Goal: Task Accomplishment & Management: Use online tool/utility

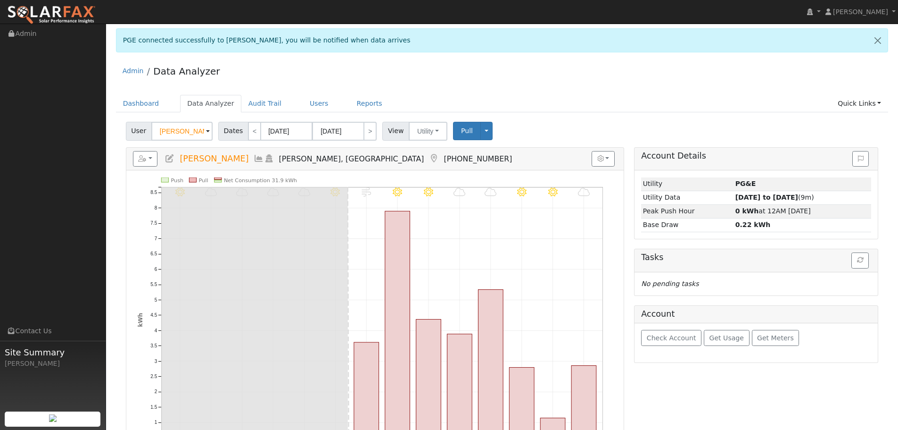
scroll to position [141, 0]
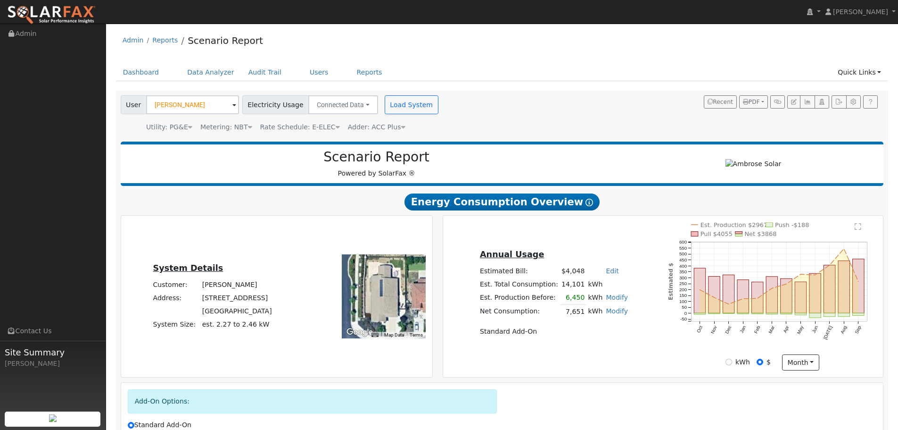
click at [619, 97] on div "User Israel Larios Account Default Account Default Account 112 Prescott Circle,…" at bounding box center [501, 112] width 764 height 40
click at [189, 102] on input "Israel Larios" at bounding box center [192, 104] width 93 height 19
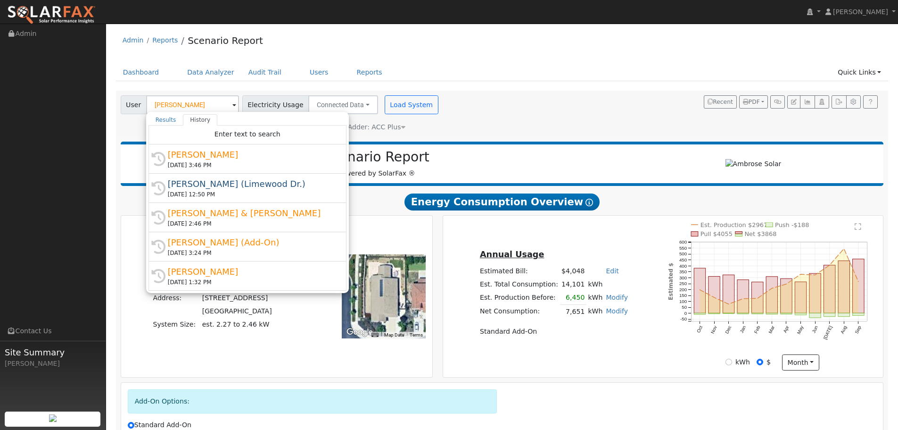
click at [630, 70] on ul "Dashboard Data Analyzer Audit Trail Users Reports Quick Links Quick Add Quick C…" at bounding box center [502, 72] width 773 height 17
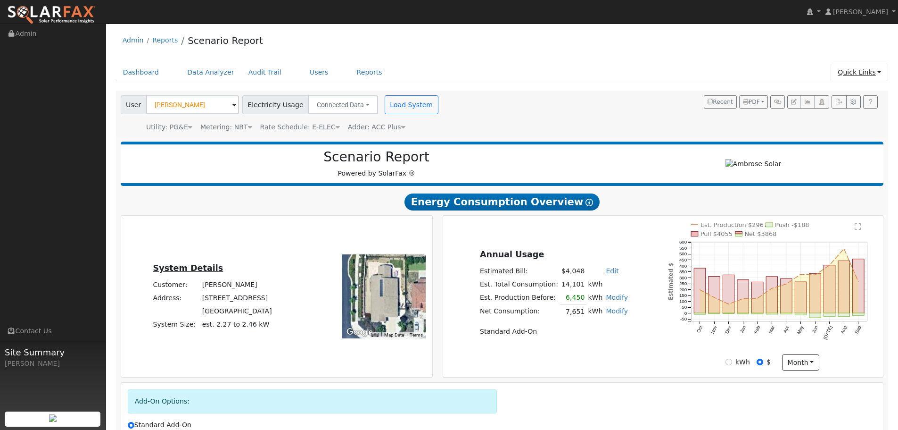
click at [851, 73] on link "Quick Links" at bounding box center [860, 72] width 58 height 17
click at [849, 97] on link "Quick Add" at bounding box center [841, 92] width 96 height 13
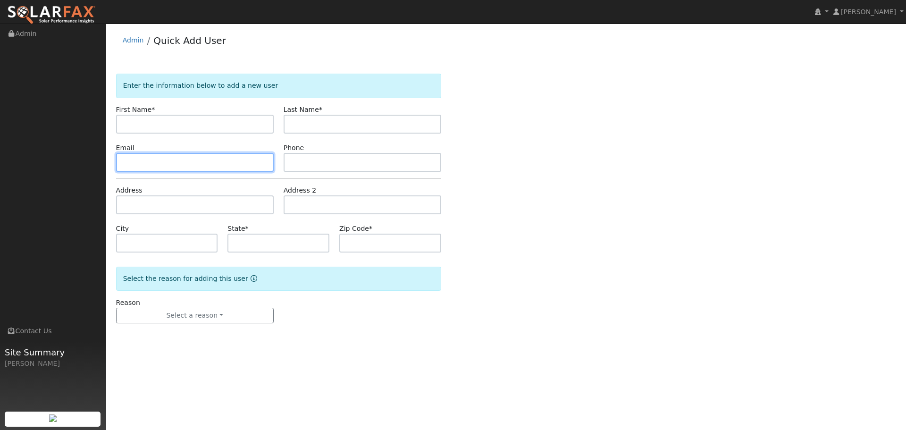
click at [167, 165] on input "text" at bounding box center [195, 162] width 158 height 19
paste input "yann.risz@gmail.com"
type input "yann.risz@gmail.com"
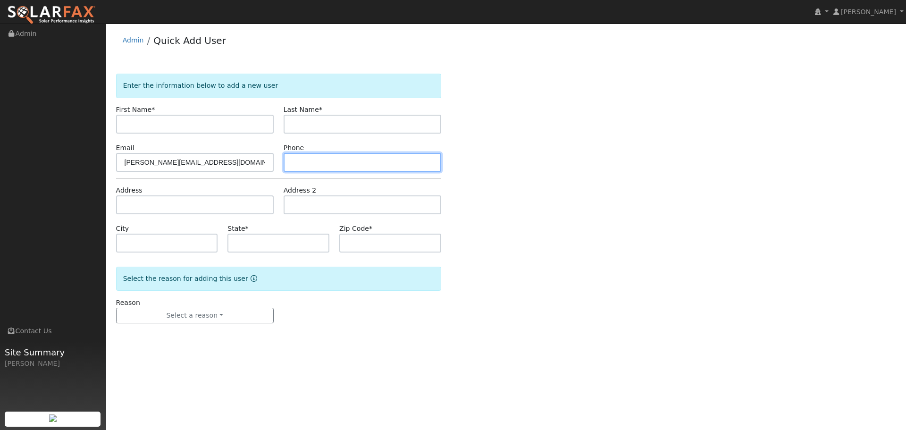
click at [348, 157] on input "text" at bounding box center [362, 162] width 158 height 19
paste input "415-999-0916"
type input "[PHONE_NUMBER]"
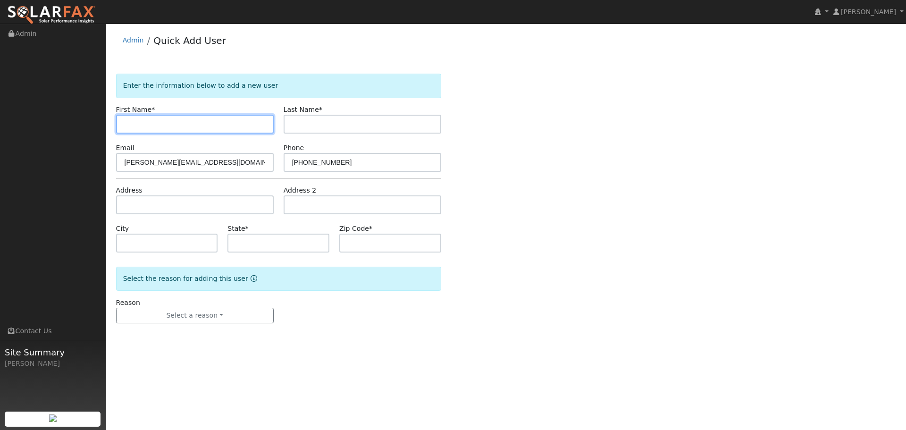
click at [182, 124] on input "text" at bounding box center [195, 124] width 158 height 19
paste input "Yann"
type input "Yann"
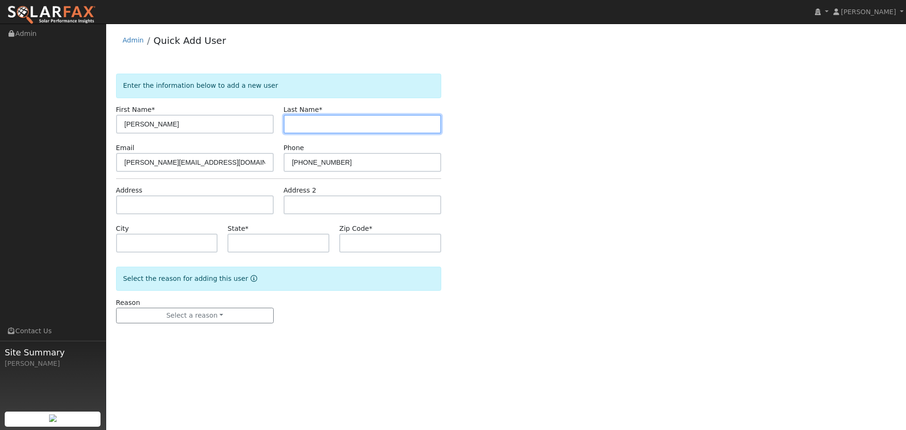
click at [399, 122] on input "text" at bounding box center [362, 124] width 158 height 19
paste input "Risz"
type input "Risz"
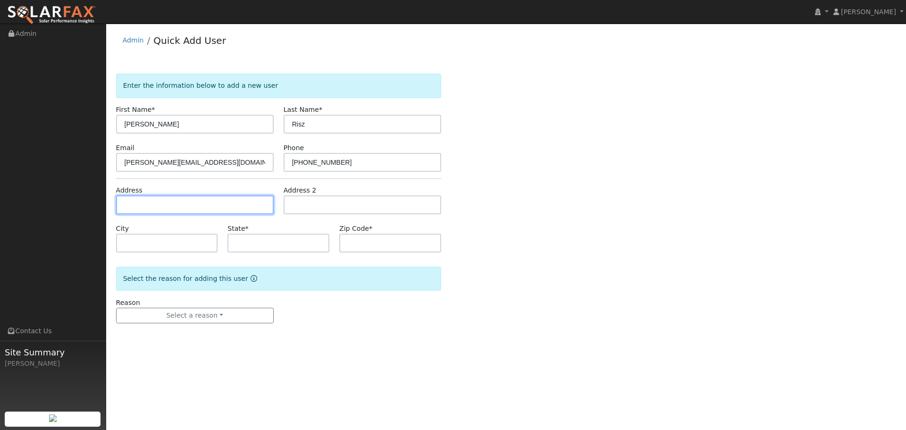
click at [209, 208] on input "text" at bounding box center [195, 204] width 158 height 19
click at [145, 207] on input "text" at bounding box center [195, 204] width 158 height 19
paste input "1988 San Antonio Ave"
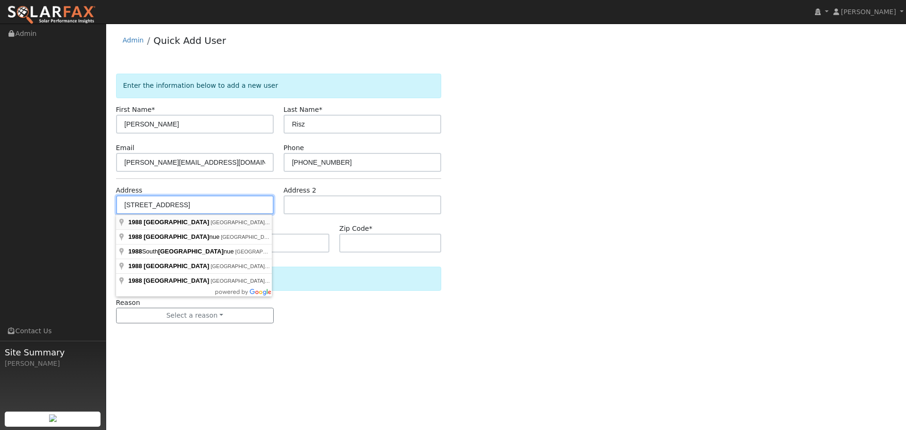
type input "1988 [GEOGRAPHIC_DATA]"
type input "Berkeley"
type input "CA"
type input "94707"
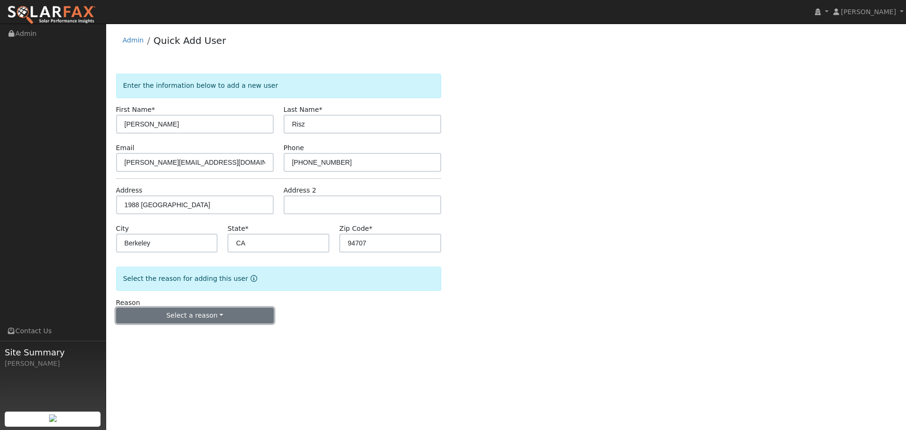
click at [235, 315] on button "Select a reason" at bounding box center [195, 316] width 158 height 16
click at [189, 337] on link "New lead" at bounding box center [168, 334] width 104 height 13
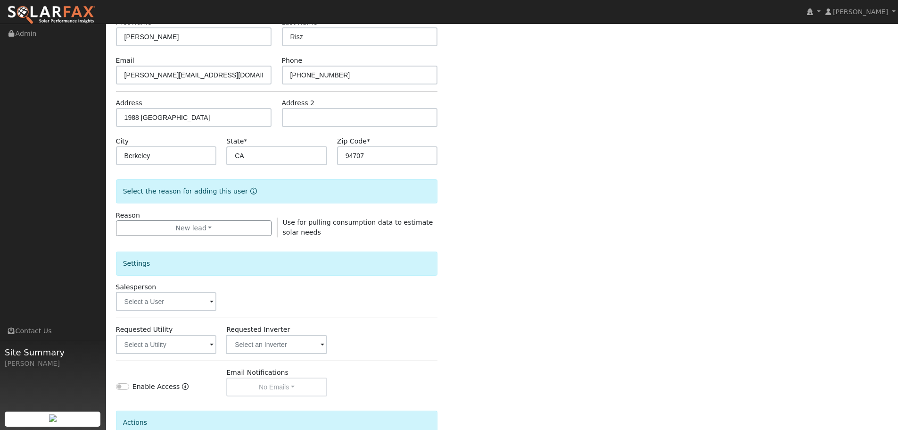
scroll to position [94, 0]
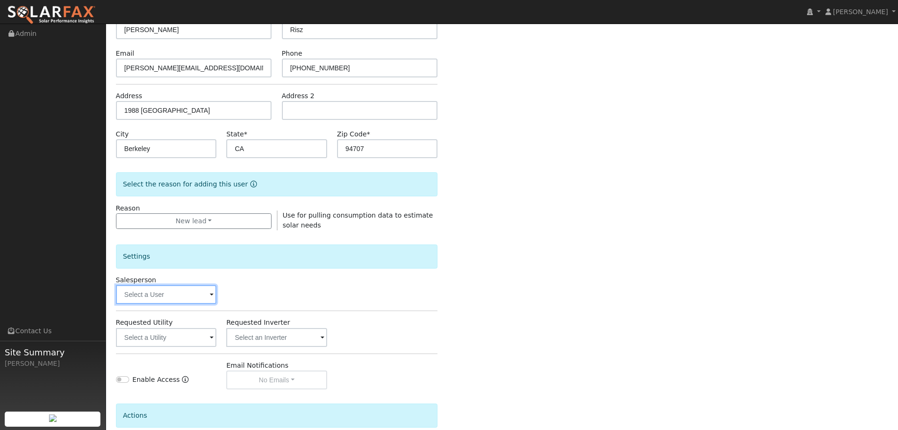
click at [190, 299] on input "text" at bounding box center [166, 294] width 101 height 19
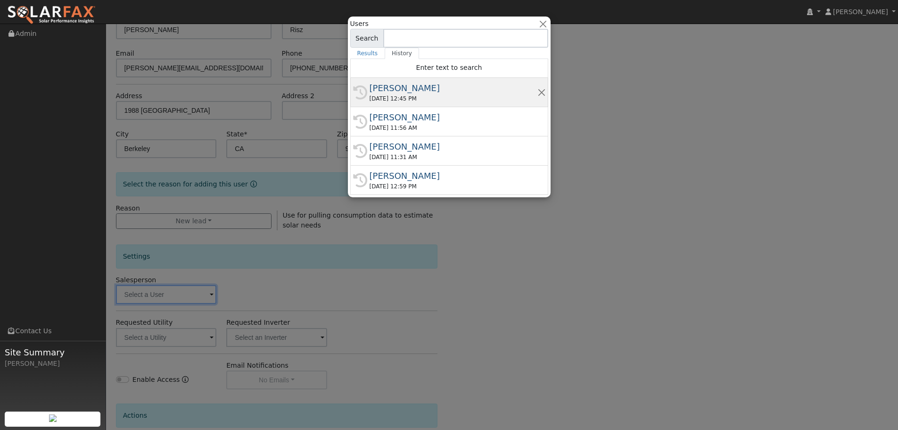
click at [418, 93] on div "[PERSON_NAME]" at bounding box center [454, 88] width 168 height 13
type input "[PERSON_NAME]"
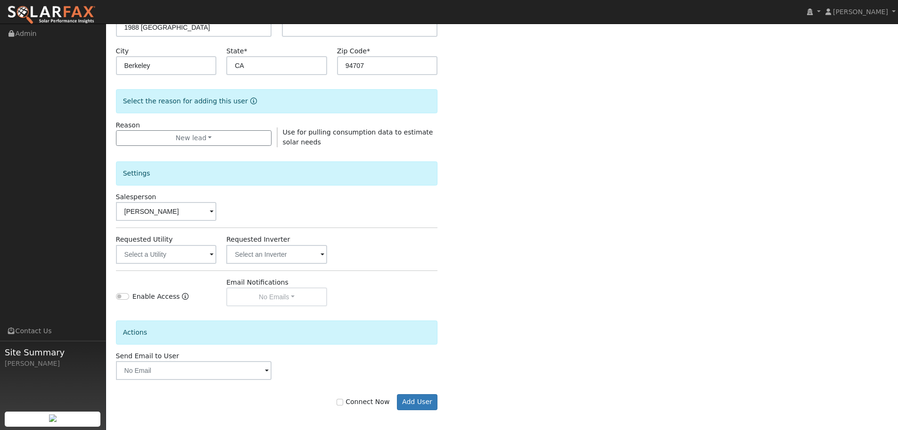
scroll to position [181, 0]
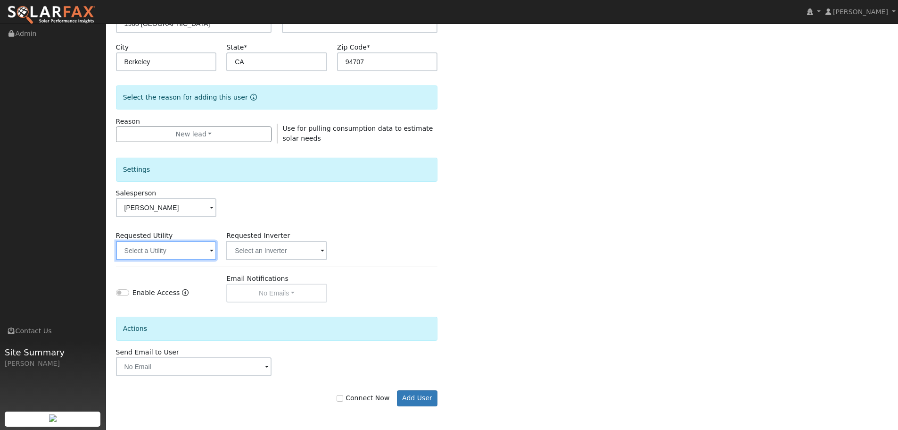
click at [201, 252] on input "text" at bounding box center [166, 250] width 101 height 19
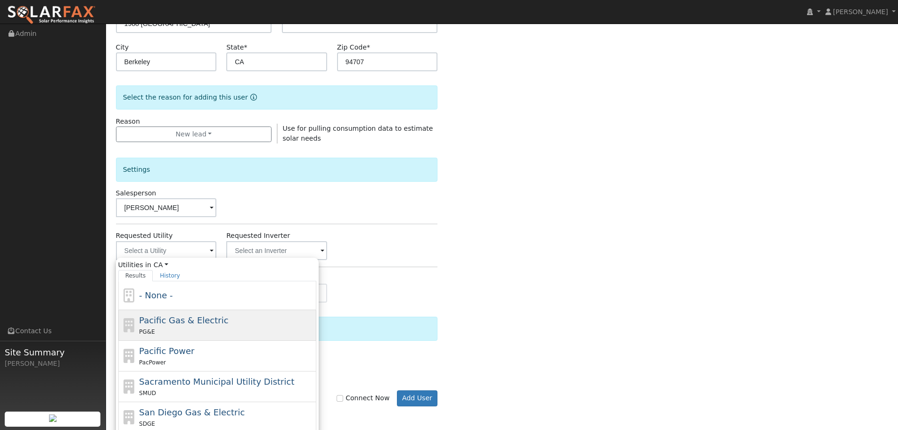
click at [175, 324] on span "Pacific Gas & Electric" at bounding box center [183, 320] width 89 height 10
type input "Pacific Gas & Electric"
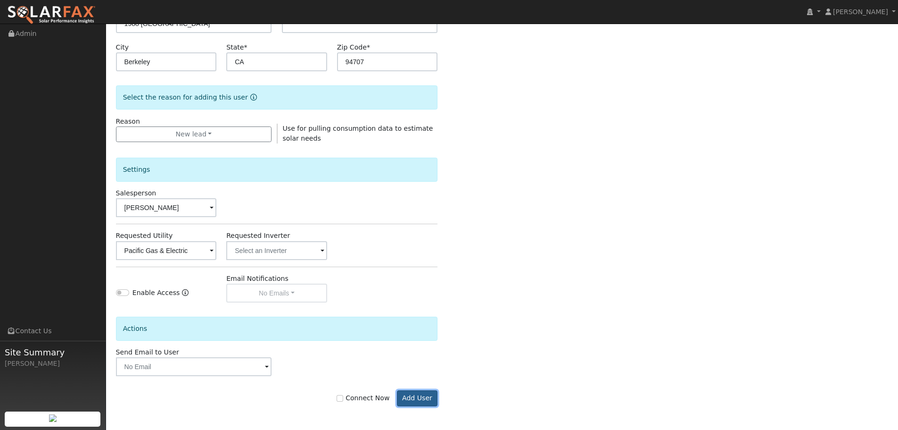
click at [424, 400] on button "Add User" at bounding box center [417, 398] width 41 height 16
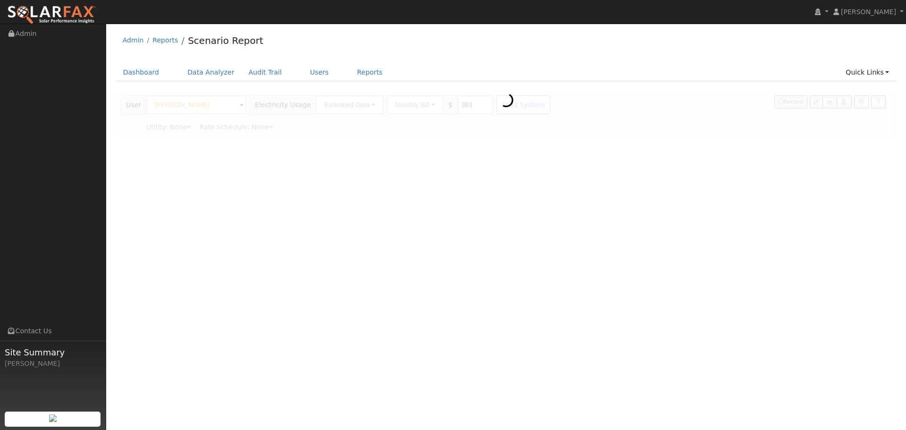
type input "Pacific Gas & Electric"
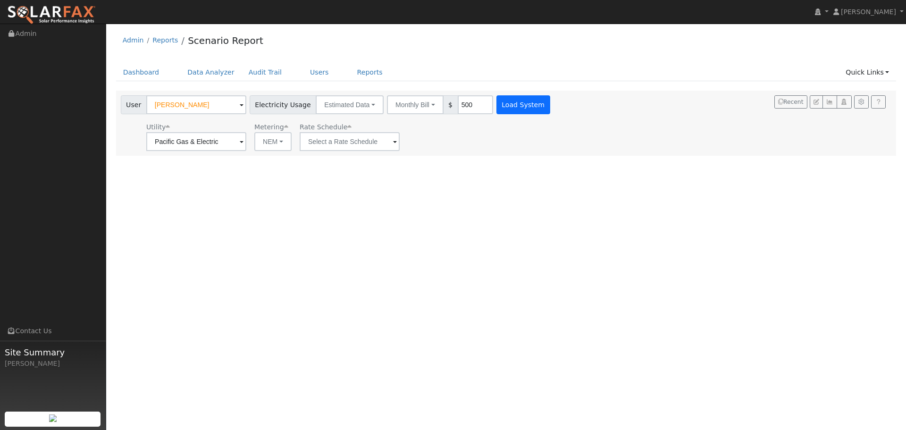
type input "500"
click at [498, 108] on button "Load System" at bounding box center [523, 104] width 54 height 19
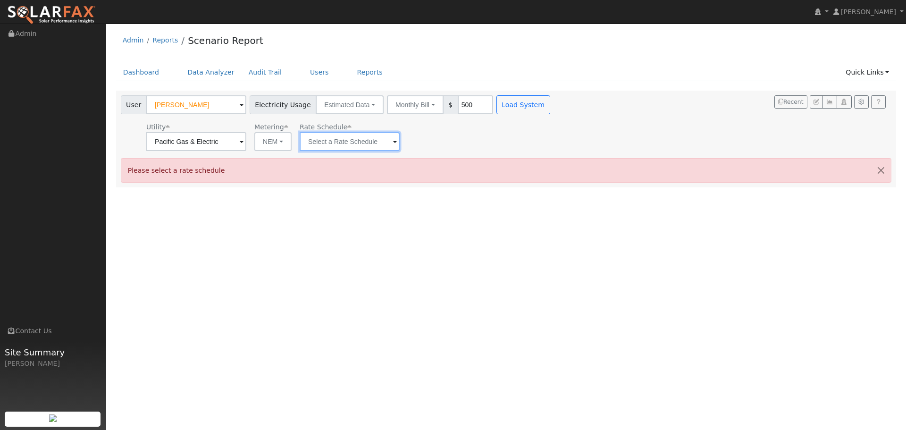
click at [346, 141] on input "text" at bounding box center [349, 141] width 100 height 19
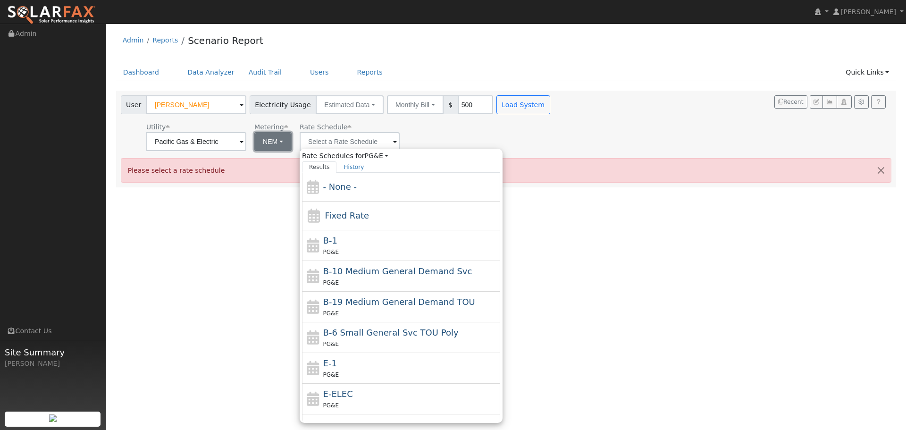
click at [283, 145] on button "NEM" at bounding box center [272, 141] width 37 height 19
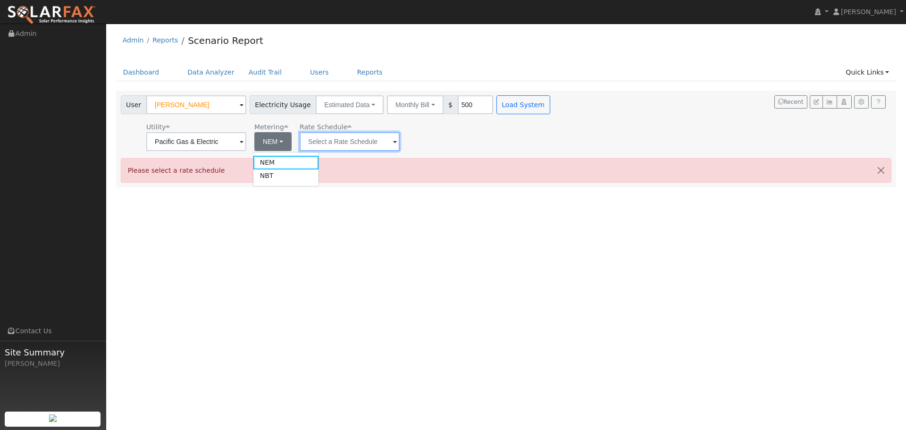
click at [327, 140] on input "text" at bounding box center [349, 141] width 100 height 19
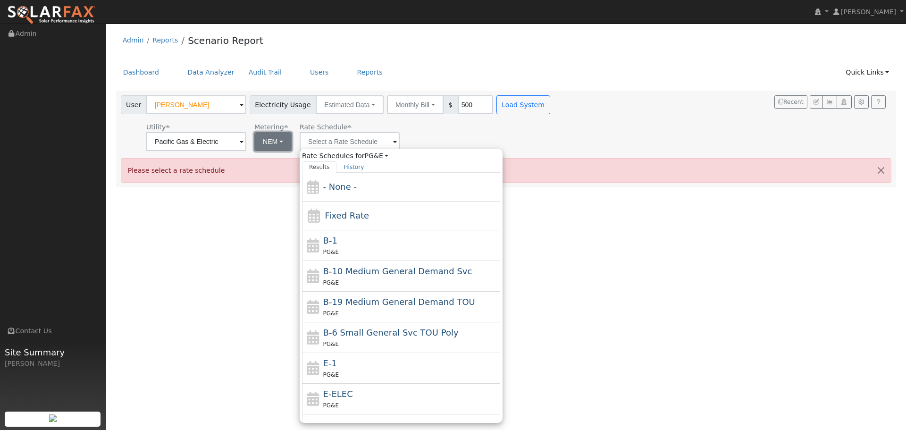
click at [274, 142] on button "NEM" at bounding box center [272, 141] width 37 height 19
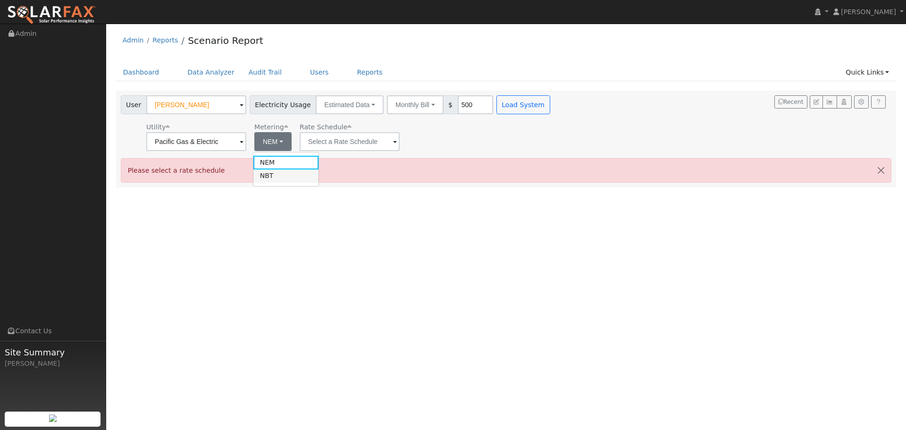
click at [291, 171] on link "NBT" at bounding box center [286, 175] width 66 height 13
type input "E-ELEC"
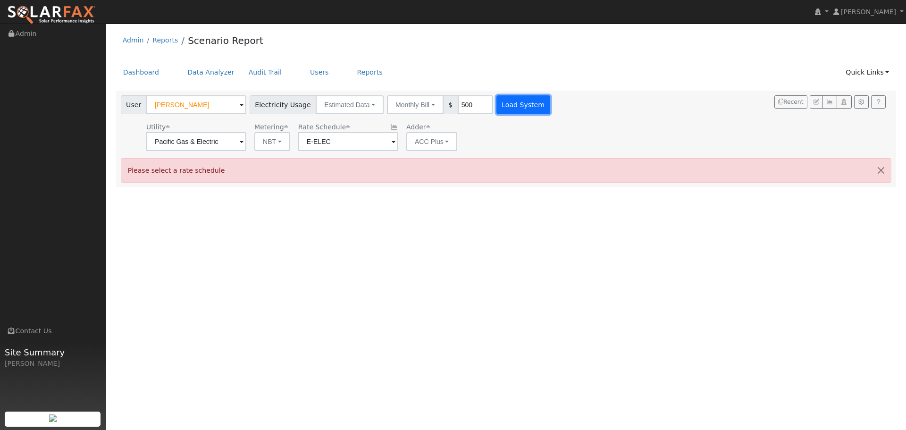
click at [517, 103] on button "Load System" at bounding box center [523, 104] width 54 height 19
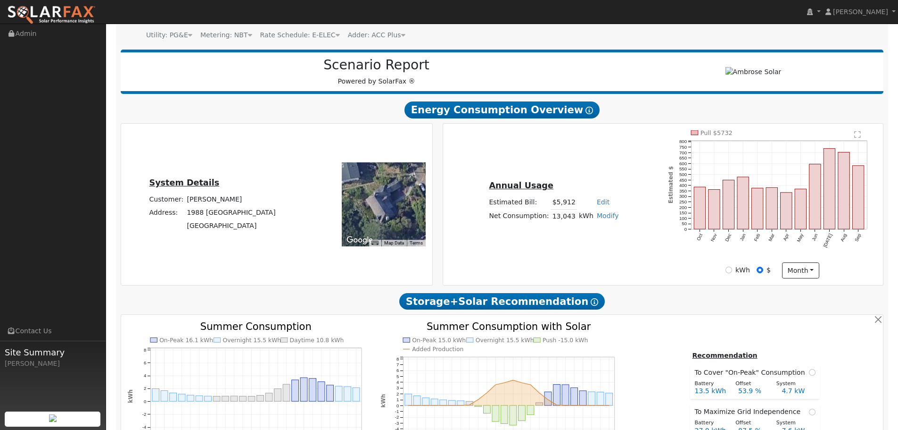
scroll to position [94, 0]
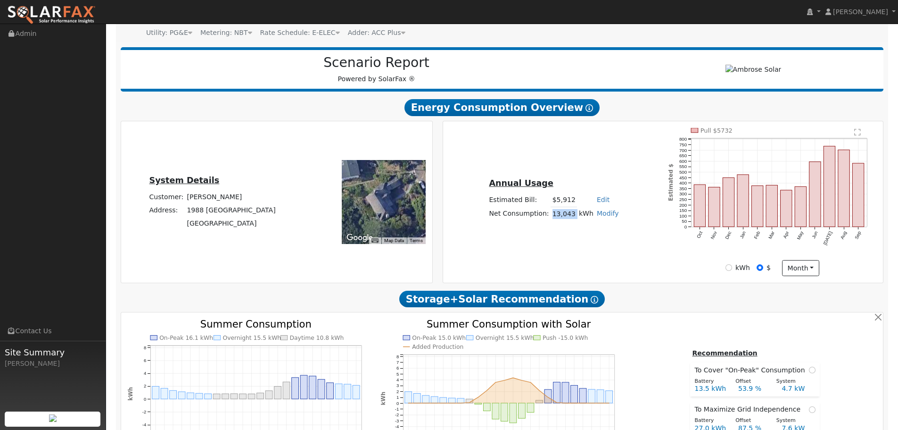
drag, startPoint x: 551, startPoint y: 216, endPoint x: 574, endPoint y: 219, distance: 23.4
click at [574, 219] on tr "Net Consumption: 13,043 kWh Modify Add Consumption Add Electric Vehicle Add Con…" at bounding box center [554, 214] width 133 height 14
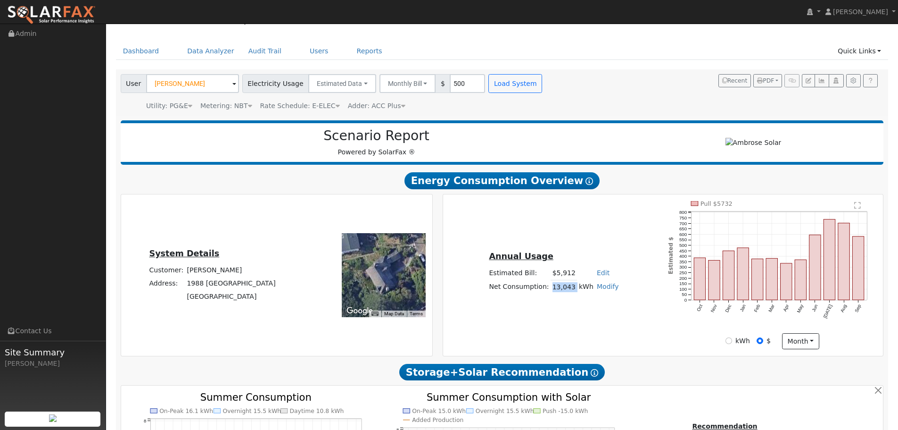
scroll to position [0, 0]
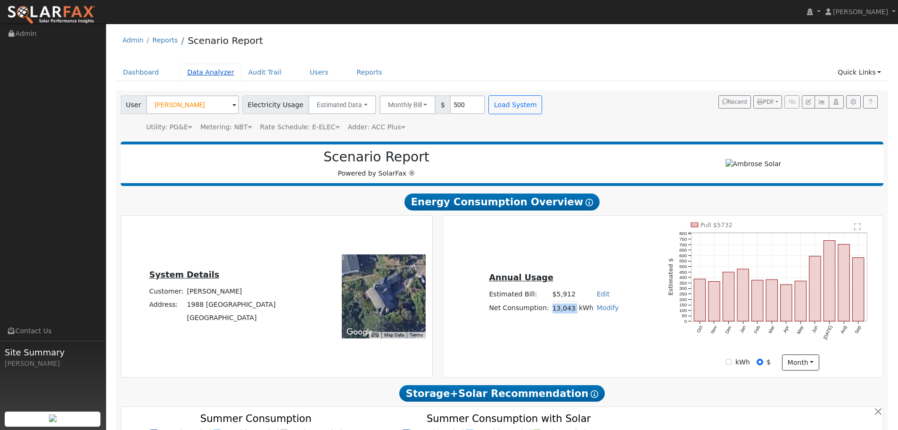
click at [210, 73] on link "Data Analyzer" at bounding box center [210, 72] width 61 height 17
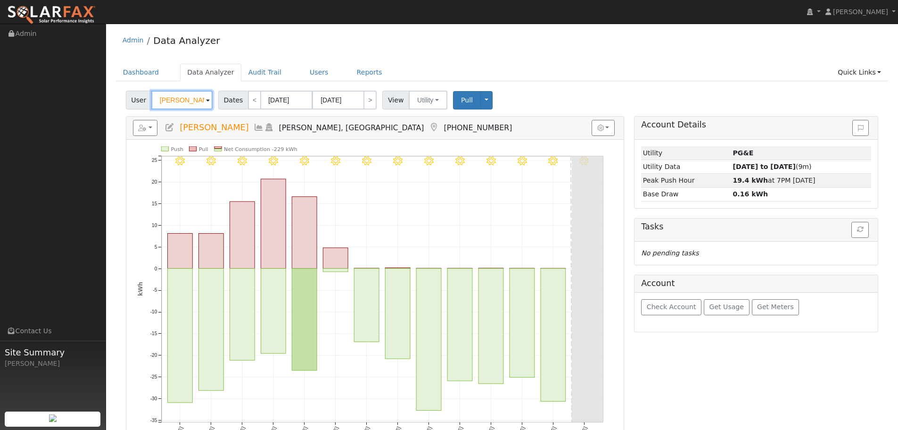
click at [186, 101] on input "Eric Lucero" at bounding box center [181, 100] width 61 height 19
click at [187, 100] on input "Eric Lucero" at bounding box center [181, 100] width 61 height 19
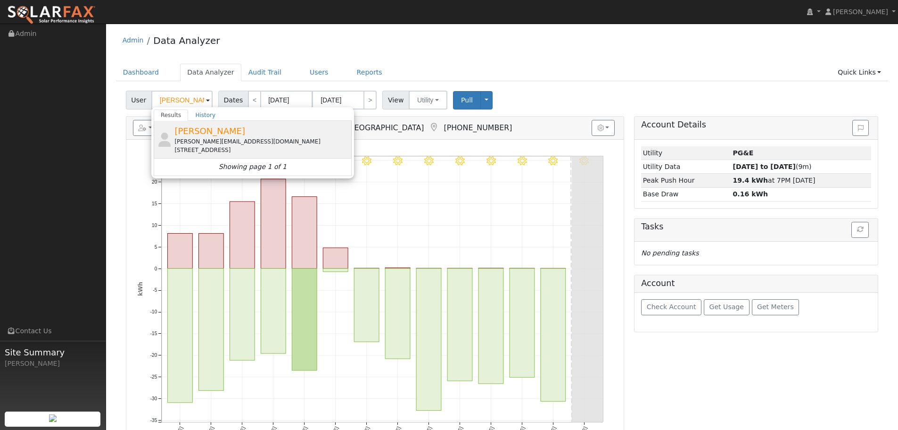
click at [307, 137] on div "yann.risz@gmail.com" at bounding box center [262, 141] width 175 height 8
type input "[PERSON_NAME]"
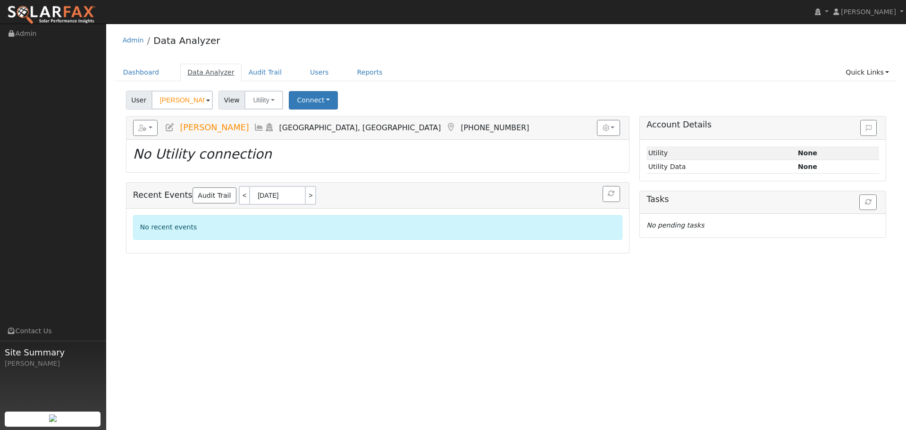
click at [203, 75] on link "Data Analyzer" at bounding box center [210, 72] width 61 height 17
click at [138, 75] on link "Dashboard" at bounding box center [141, 72] width 50 height 17
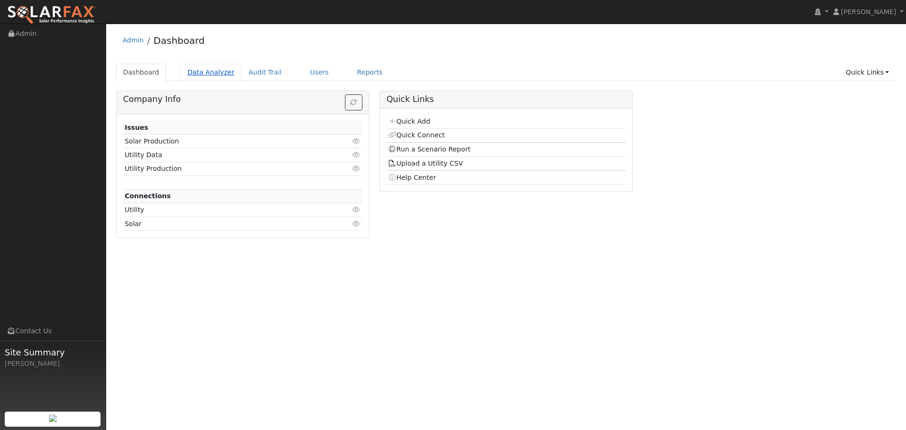
click at [216, 71] on link "Data Analyzer" at bounding box center [210, 72] width 61 height 17
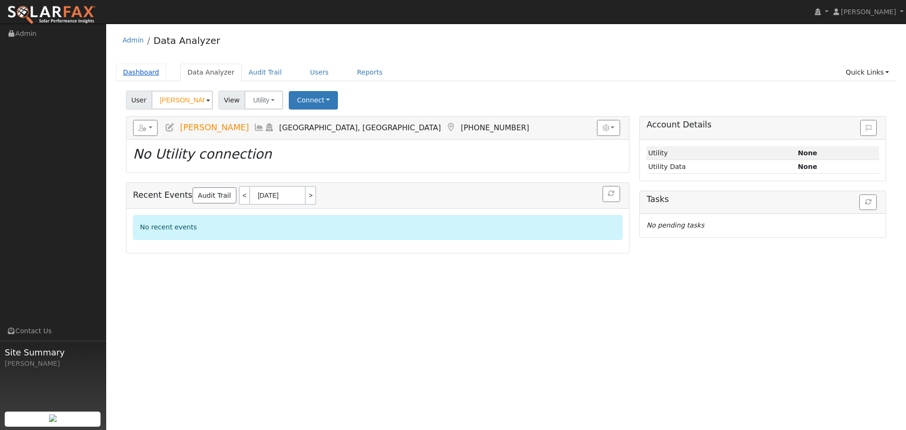
click at [150, 68] on link "Dashboard" at bounding box center [141, 72] width 50 height 17
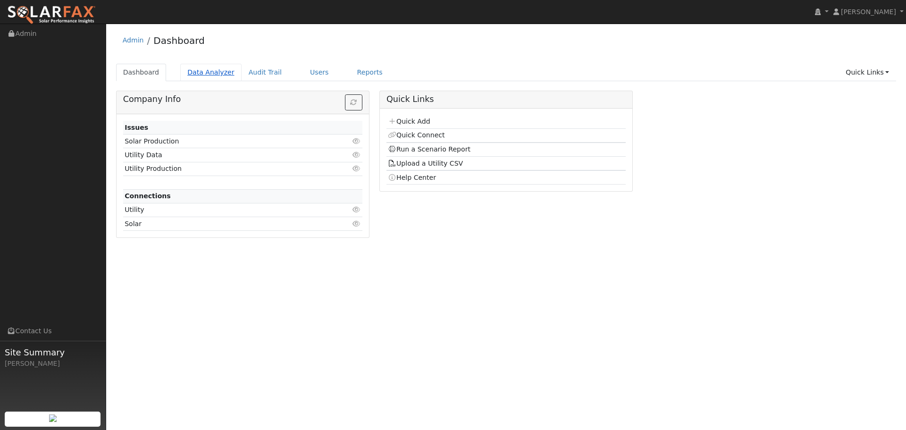
click at [207, 76] on link "Data Analyzer" at bounding box center [210, 72] width 61 height 17
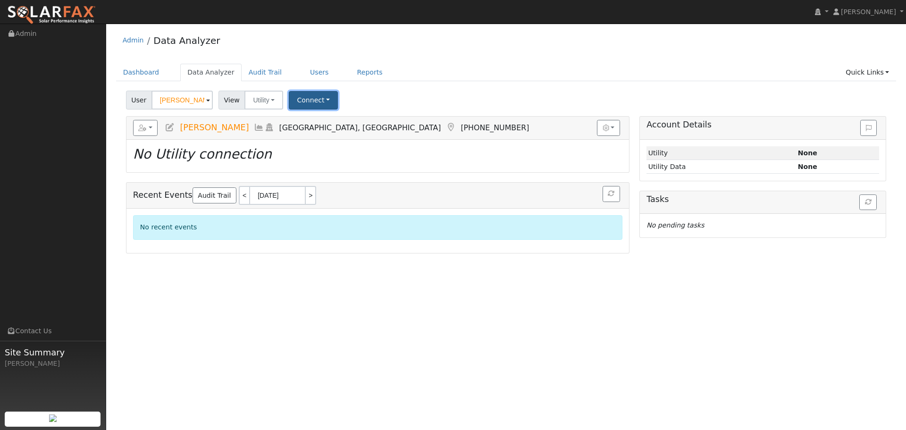
click at [306, 106] on button "Connect" at bounding box center [313, 100] width 49 height 18
click at [315, 125] on link "Select a Provider" at bounding box center [327, 120] width 74 height 13
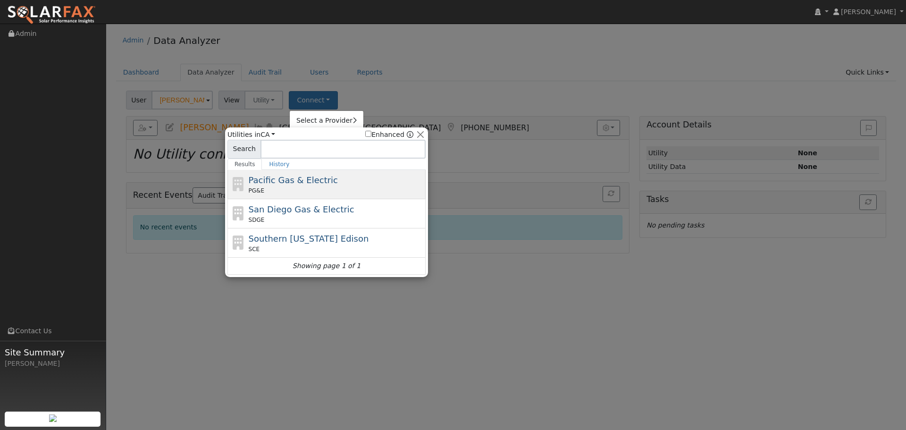
click at [333, 180] on div "Pacific Gas & Electric PG&E" at bounding box center [336, 184] width 175 height 21
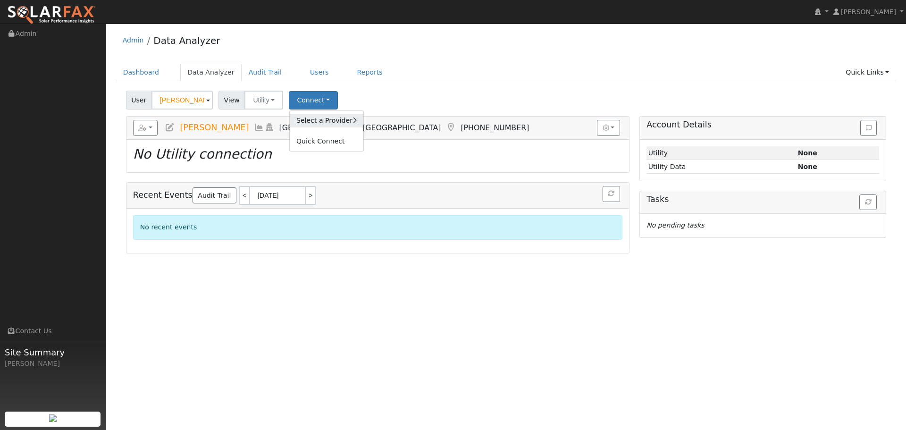
click at [316, 122] on link "Select a Provider" at bounding box center [327, 120] width 74 height 13
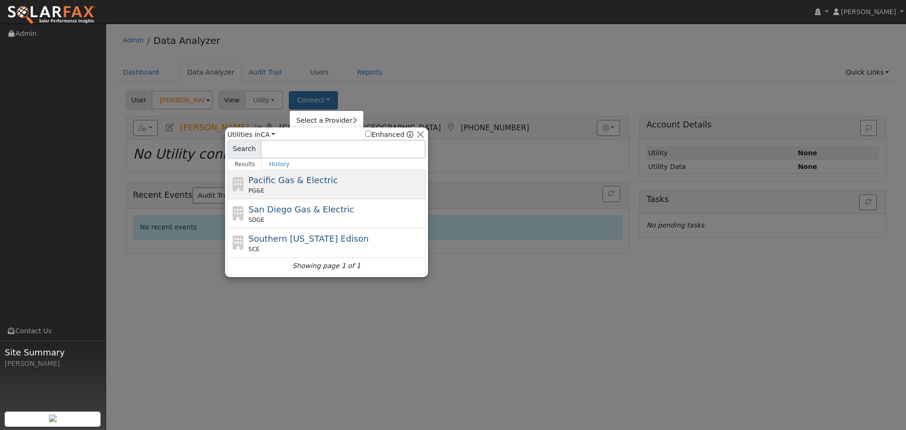
click at [366, 187] on div "PG&E" at bounding box center [336, 190] width 175 height 8
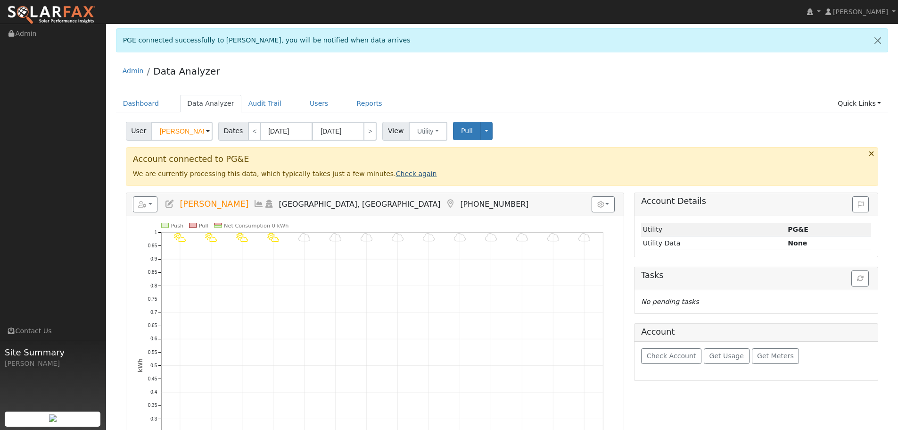
click at [396, 176] on link "Check again" at bounding box center [416, 174] width 41 height 8
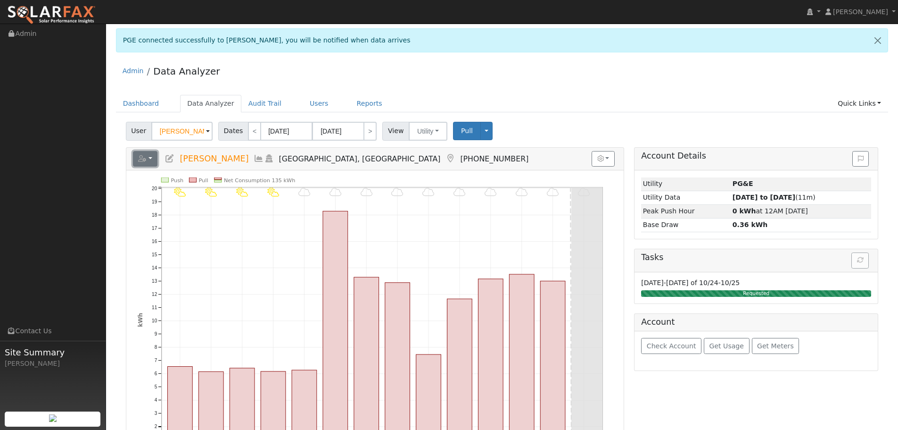
click at [144, 160] on icon "button" at bounding box center [142, 158] width 8 height 7
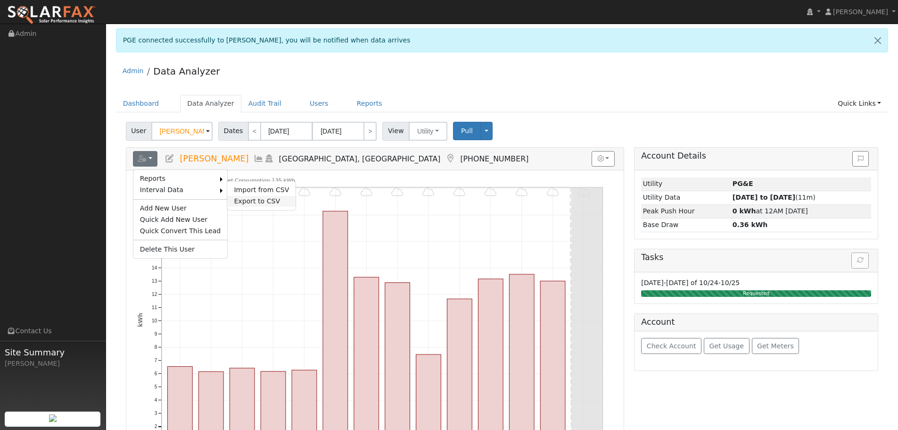
click at [241, 199] on link "Export to CSV" at bounding box center [261, 201] width 68 height 11
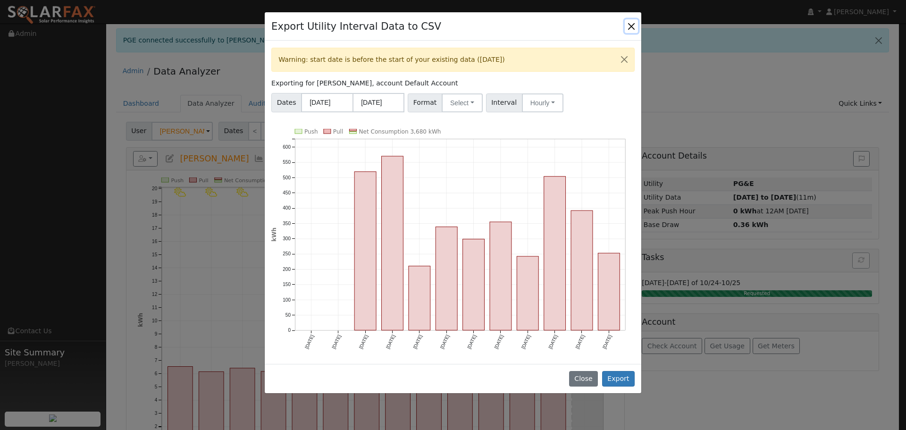
click at [630, 24] on button "Close" at bounding box center [630, 25] width 13 height 13
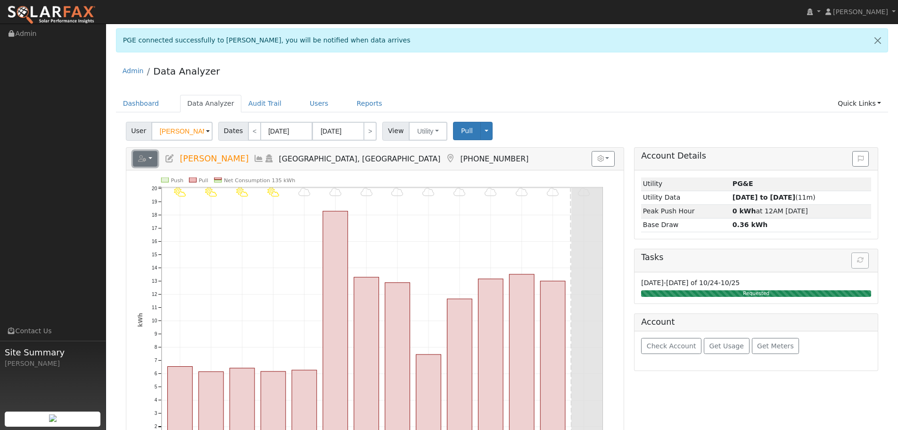
click at [137, 158] on button "button" at bounding box center [145, 159] width 25 height 16
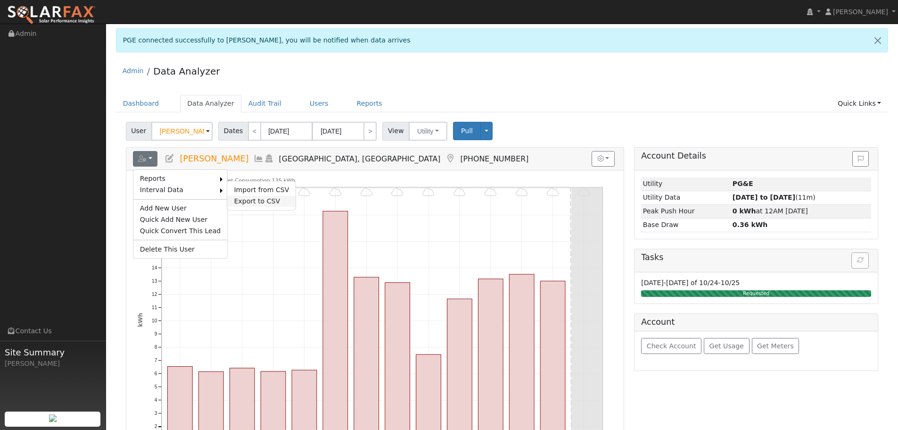
click at [242, 197] on link "Export to CSV" at bounding box center [261, 201] width 68 height 11
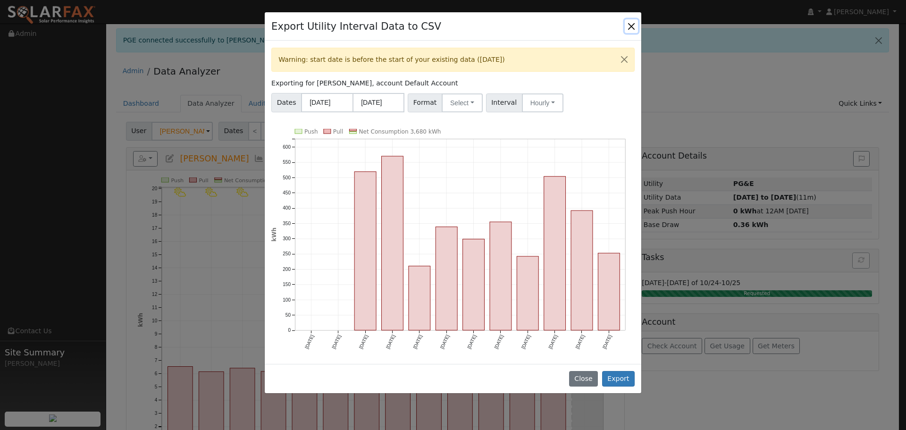
click at [631, 26] on button "Close" at bounding box center [630, 25] width 13 height 13
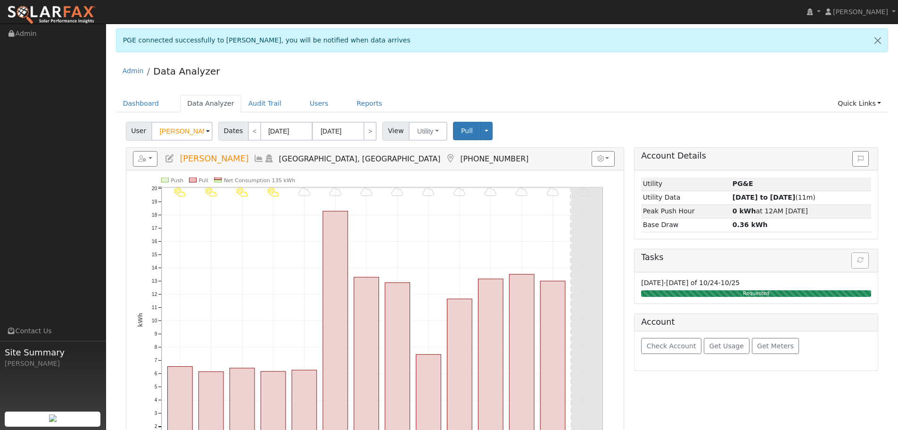
scroll to position [47, 0]
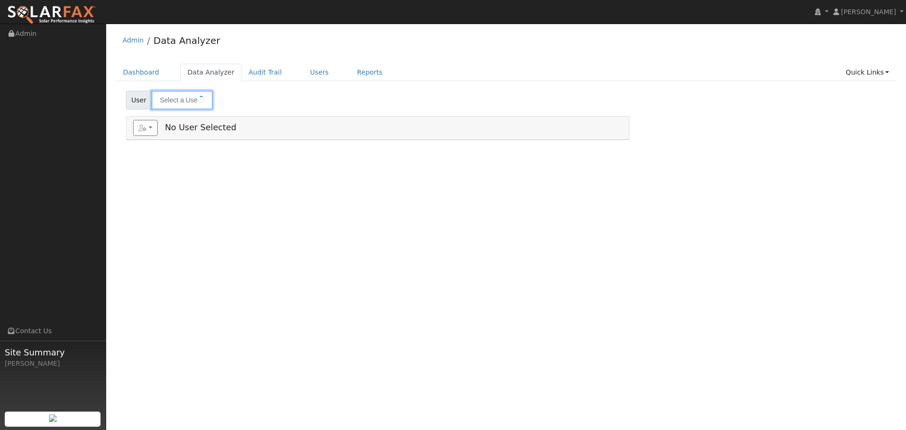
type input "[PERSON_NAME]"
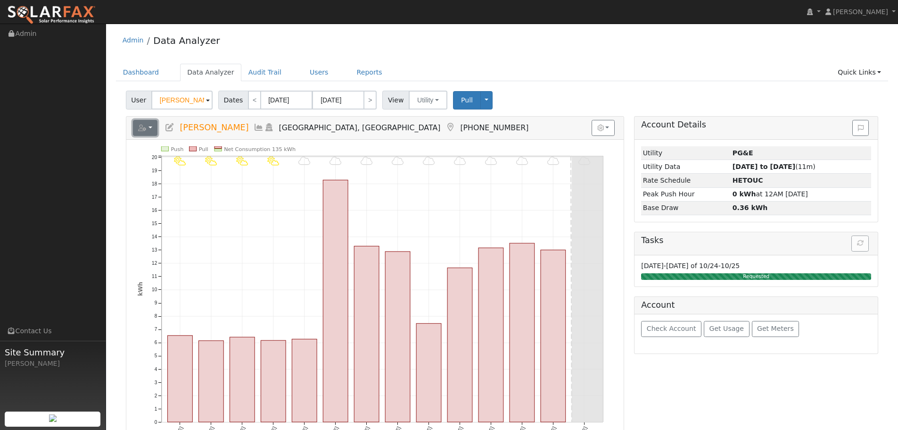
click at [147, 129] on button "button" at bounding box center [145, 128] width 25 height 16
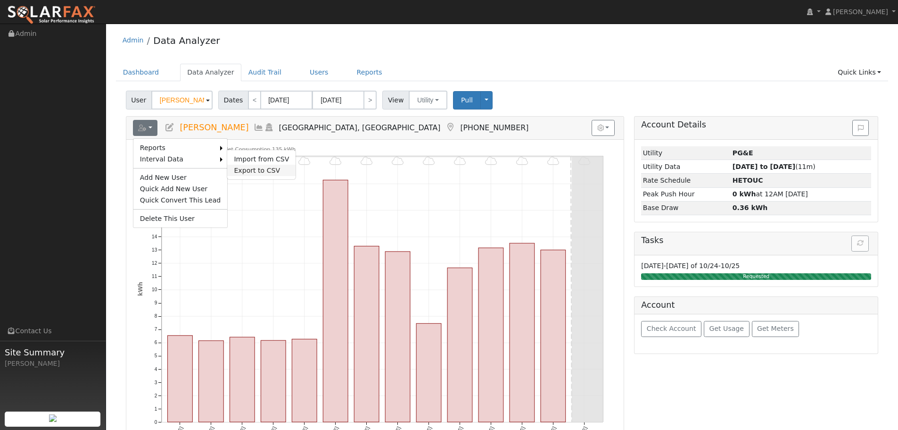
click at [256, 171] on link "Export to CSV" at bounding box center [261, 170] width 68 height 11
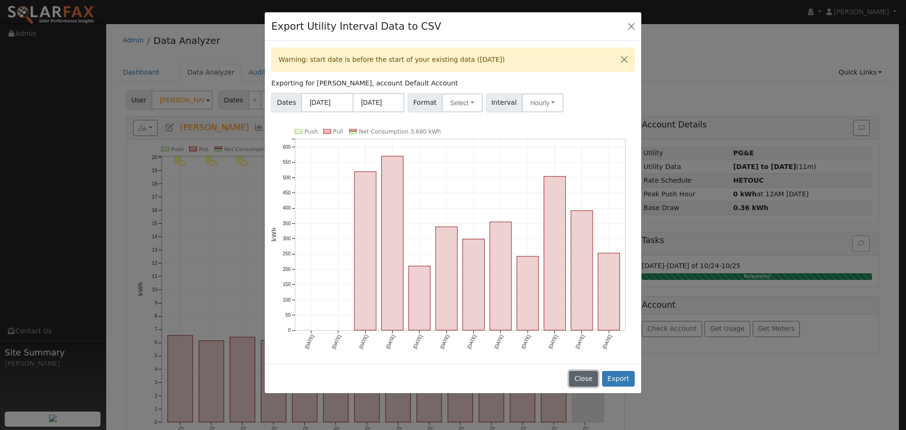
click at [590, 371] on button "Close" at bounding box center [583, 379] width 29 height 16
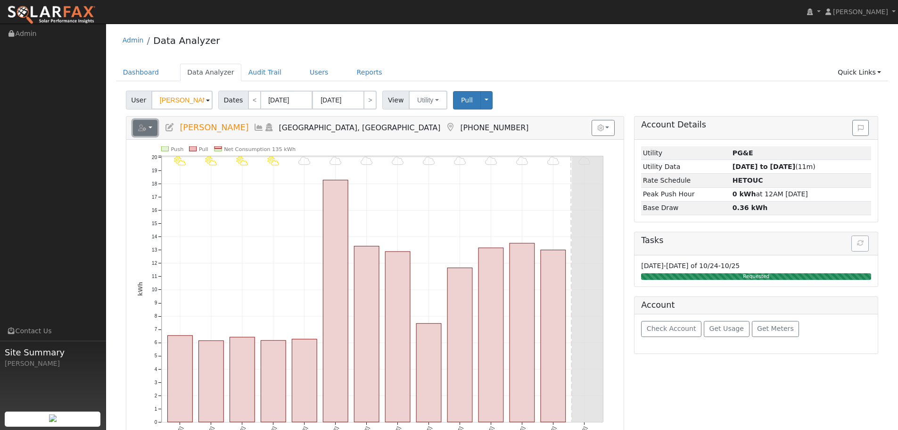
click at [147, 132] on button "button" at bounding box center [145, 128] width 25 height 16
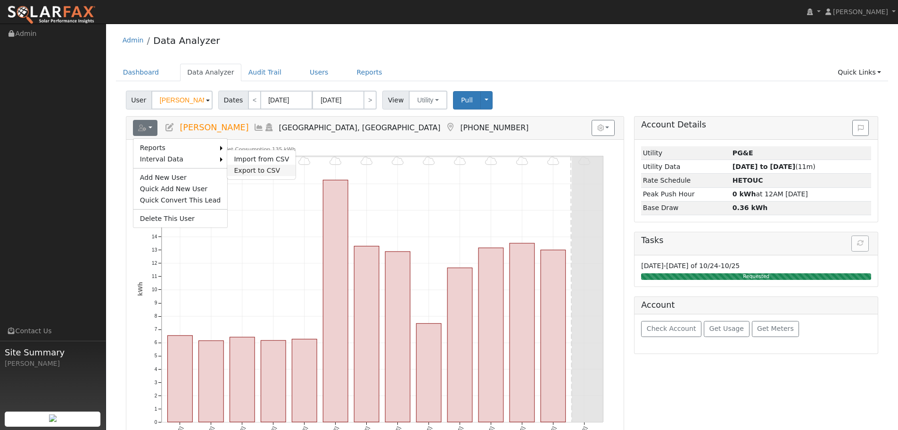
click at [268, 167] on link "Export to CSV" at bounding box center [261, 170] width 68 height 11
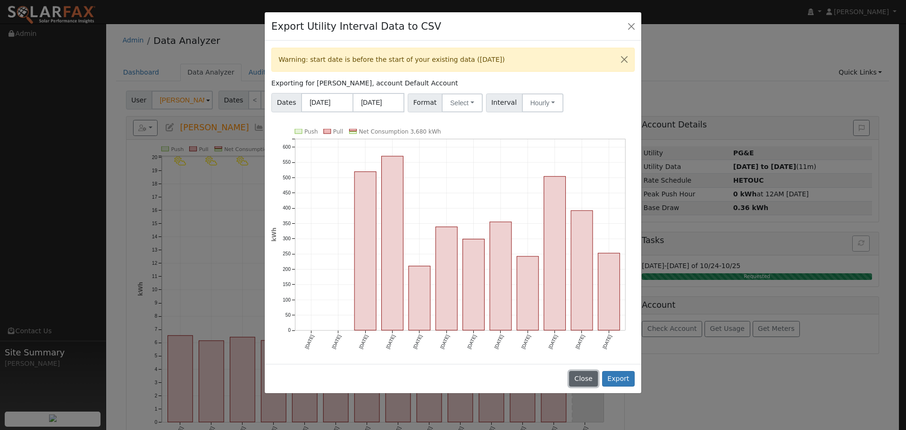
click at [590, 374] on button "Close" at bounding box center [583, 379] width 29 height 16
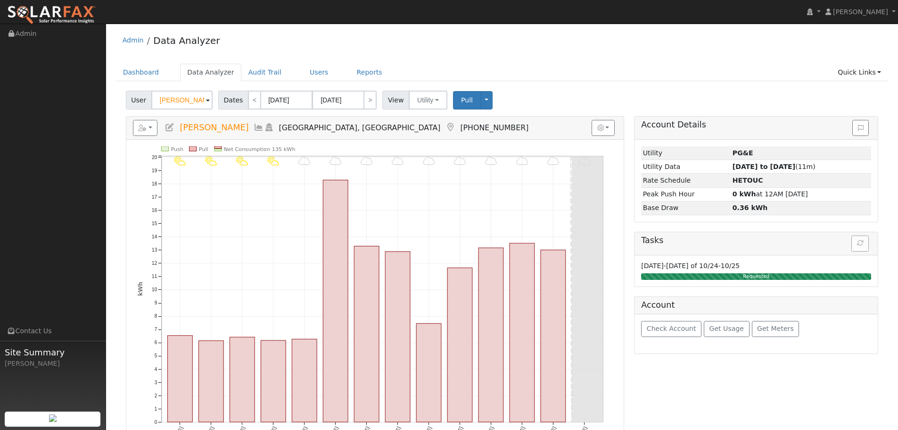
click at [861, 244] on h5 "Tasks" at bounding box center [756, 240] width 230 height 10
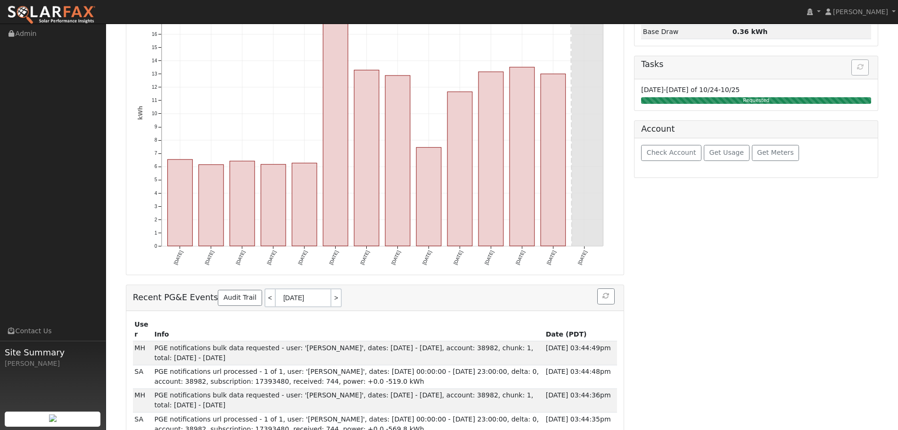
scroll to position [189, 0]
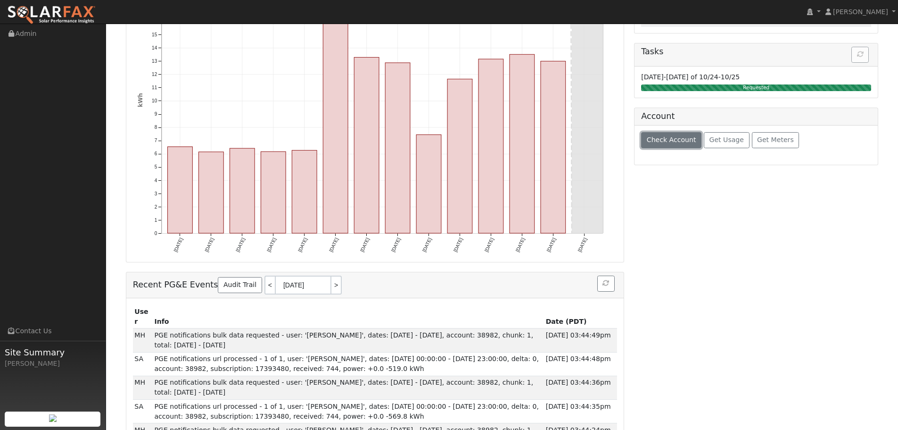
click at [683, 143] on span "Check Account" at bounding box center [672, 140] width 50 height 8
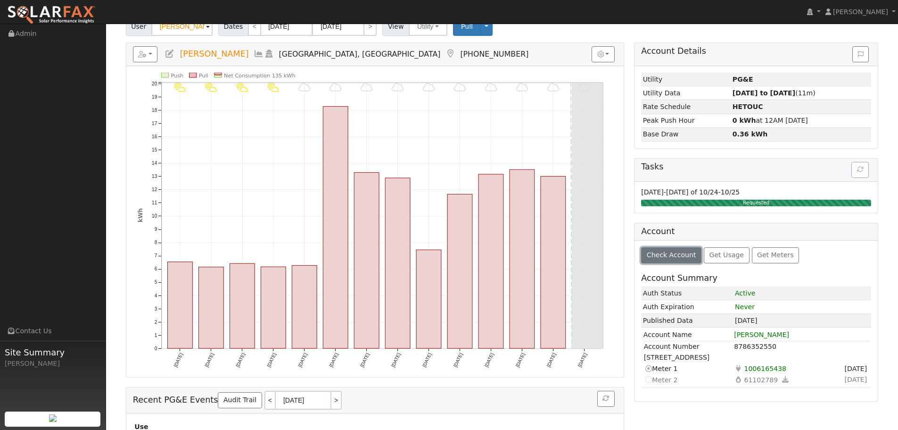
scroll to position [89, 0]
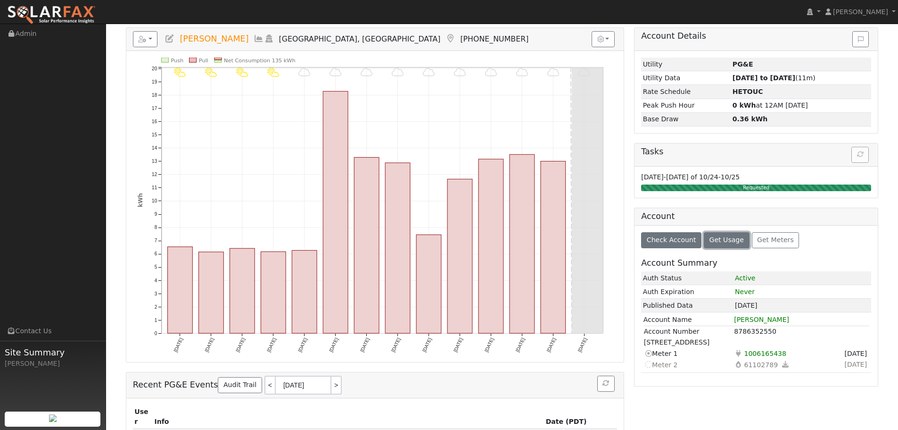
click at [726, 237] on span "Get Usage" at bounding box center [727, 240] width 34 height 8
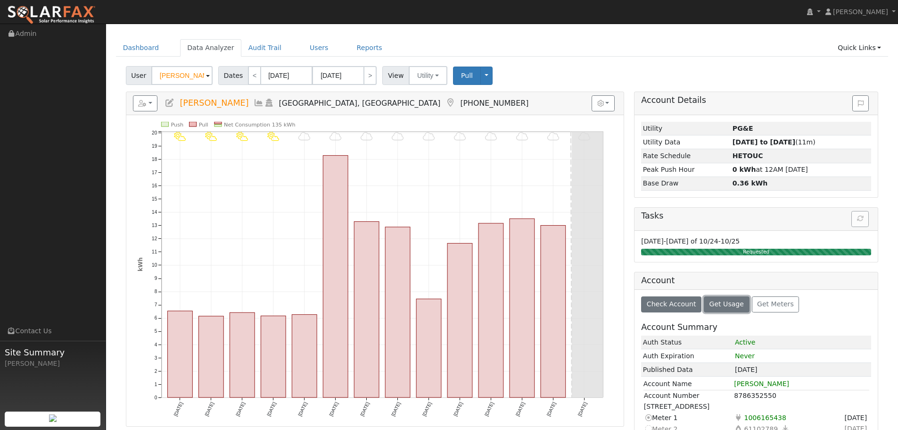
scroll to position [0, 0]
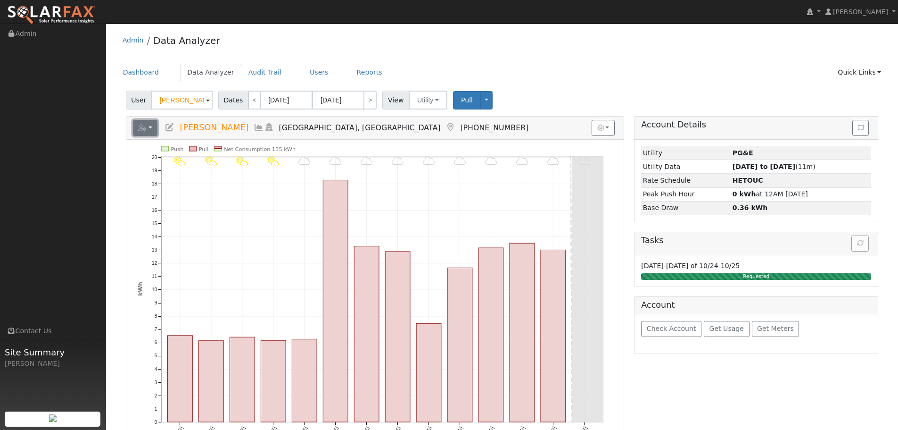
click at [146, 128] on icon "button" at bounding box center [142, 128] width 8 height 7
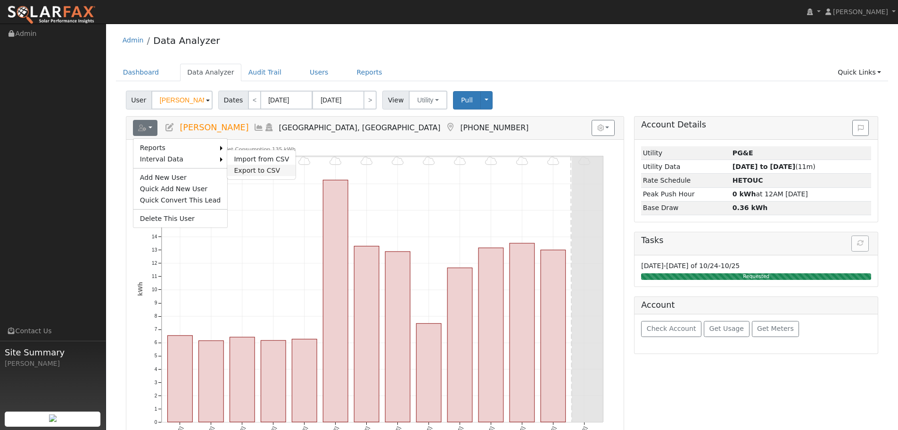
click at [264, 167] on link "Export to CSV" at bounding box center [261, 170] width 68 height 11
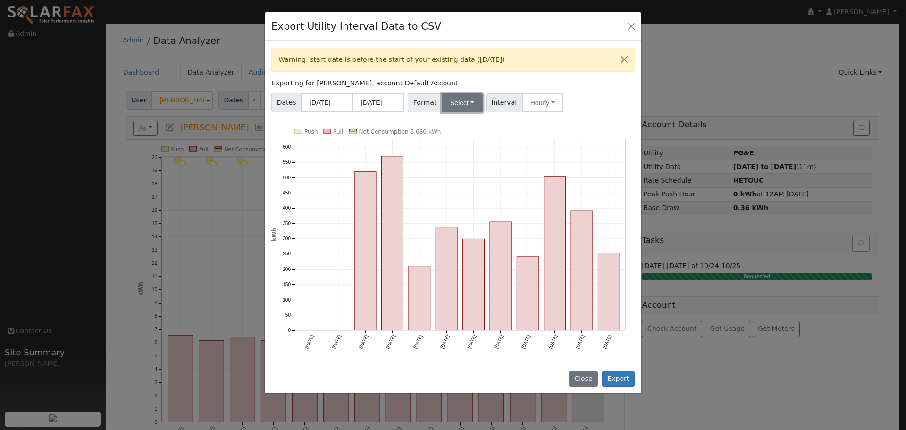
click at [457, 107] on button "Select" at bounding box center [461, 102] width 41 height 19
click at [470, 184] on link "Aurora" at bounding box center [472, 183] width 67 height 13
click at [634, 24] on button "Close" at bounding box center [630, 25] width 13 height 13
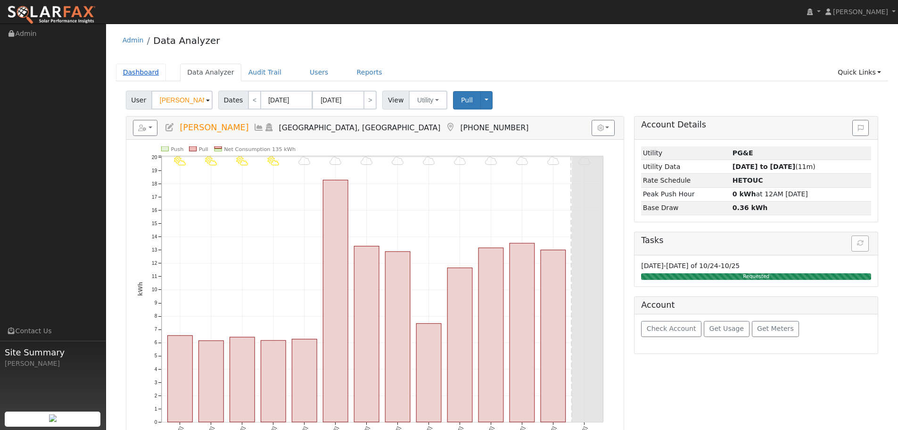
click at [152, 74] on link "Dashboard" at bounding box center [141, 72] width 50 height 17
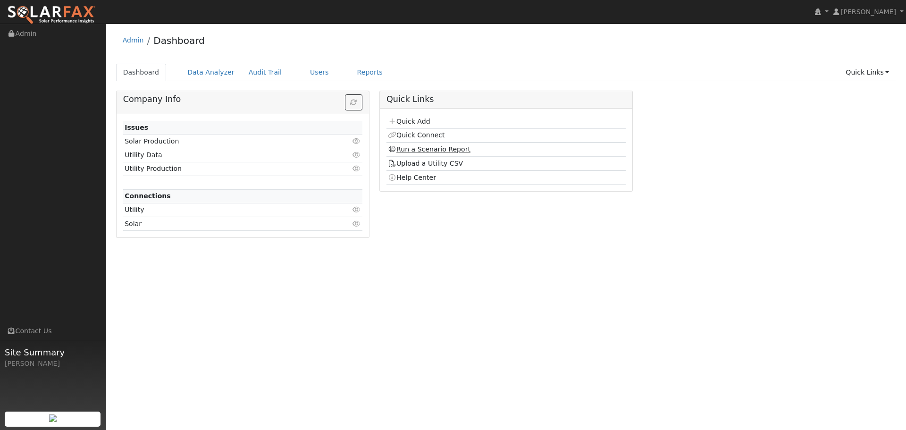
click at [431, 147] on link "Run a Scenario Report" at bounding box center [429, 149] width 83 height 8
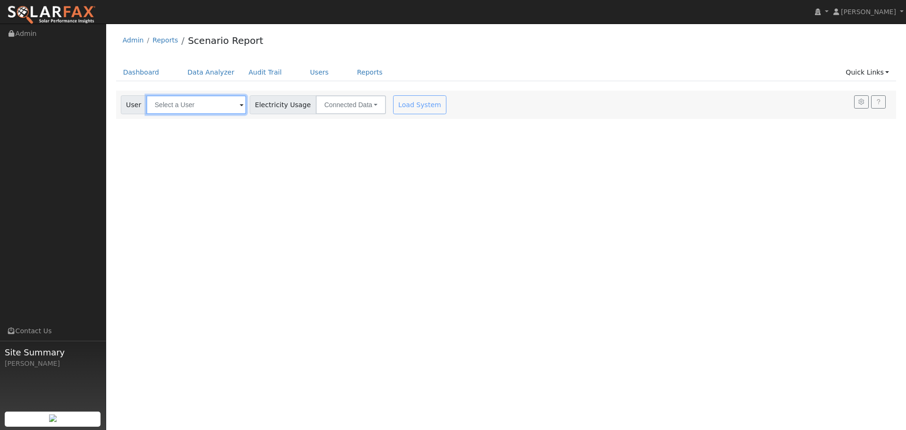
click at [216, 96] on input "text" at bounding box center [196, 104] width 100 height 19
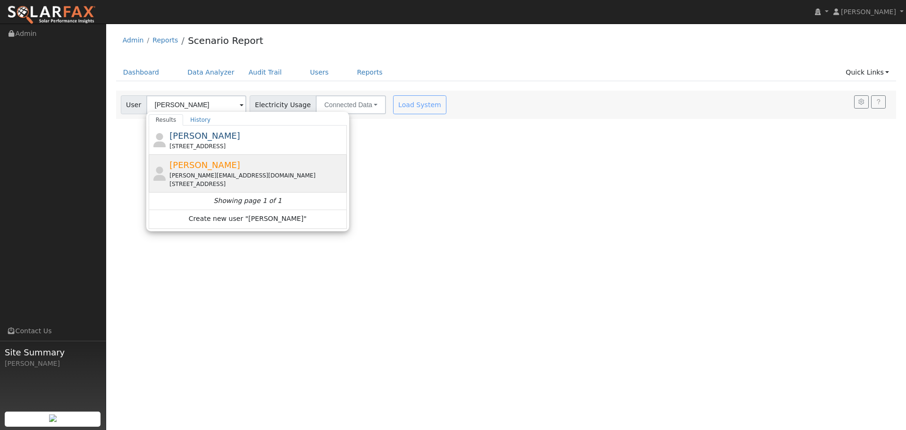
click at [255, 184] on div "[STREET_ADDRESS]" at bounding box center [256, 184] width 175 height 8
type input "[PERSON_NAME]"
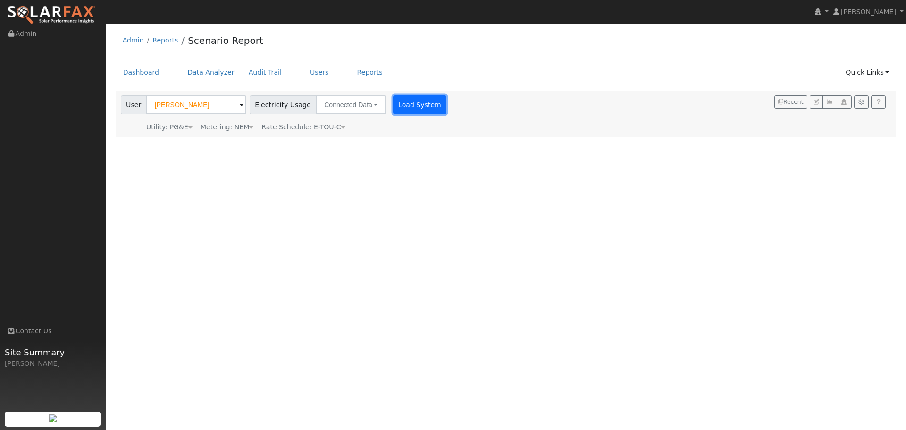
click at [415, 103] on button "Load System" at bounding box center [420, 104] width 54 height 19
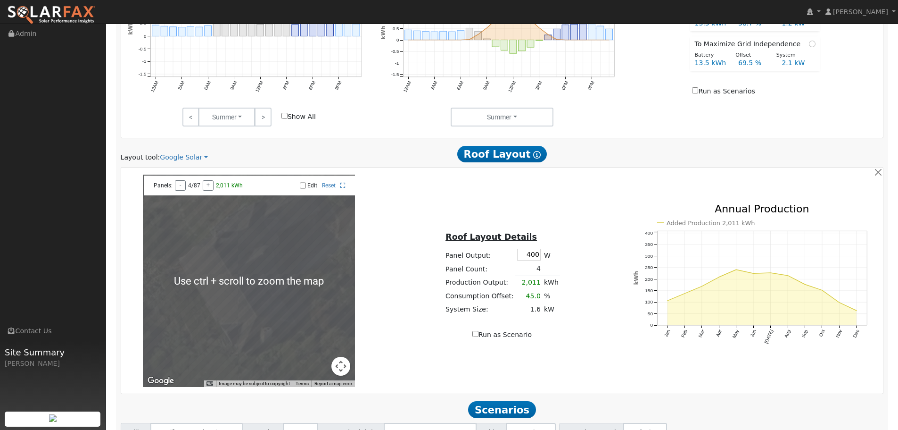
scroll to position [504, 0]
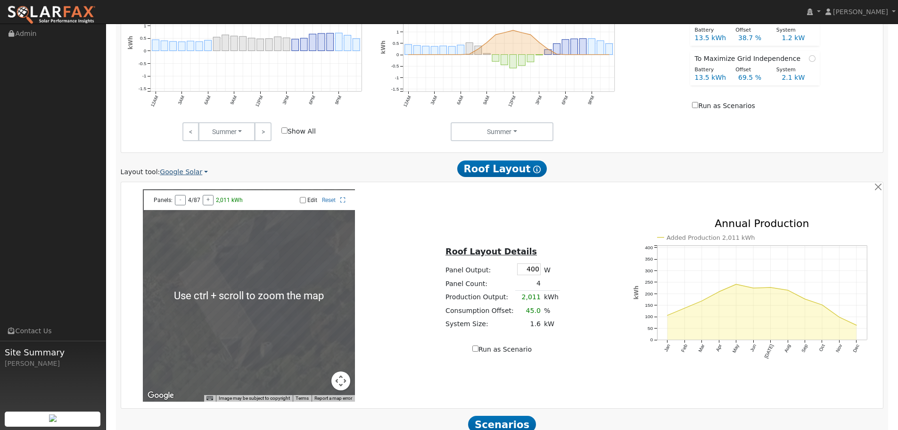
click at [177, 171] on link "Google Solar" at bounding box center [184, 172] width 48 height 10
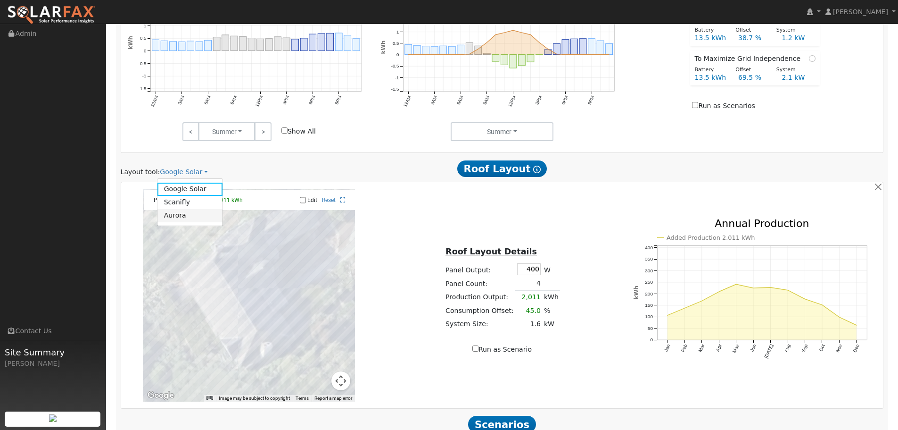
click at [199, 216] on link "Aurora" at bounding box center [191, 215] width 66 height 13
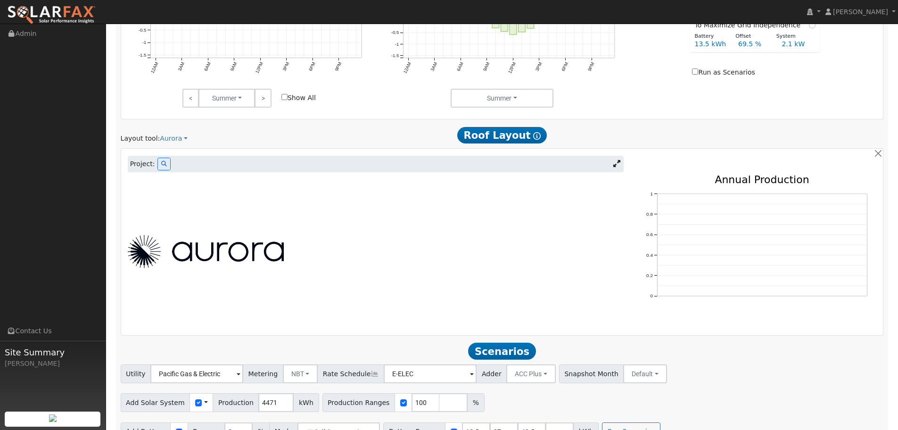
scroll to position [558, 0]
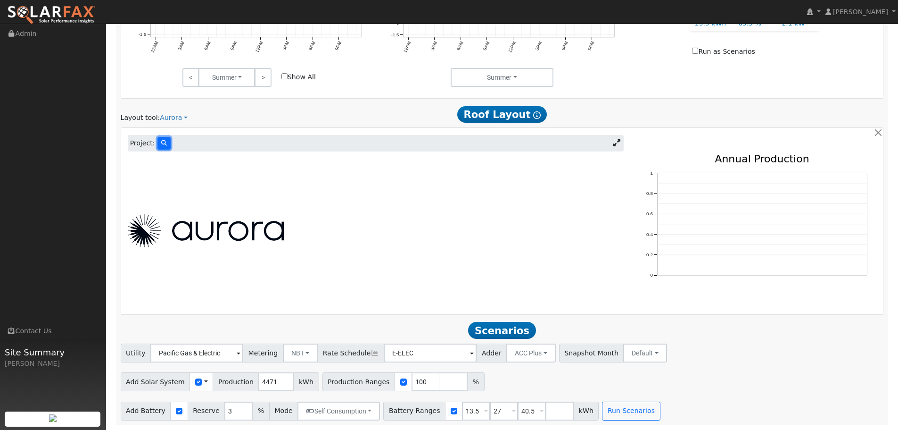
click at [158, 142] on button at bounding box center [164, 143] width 13 height 13
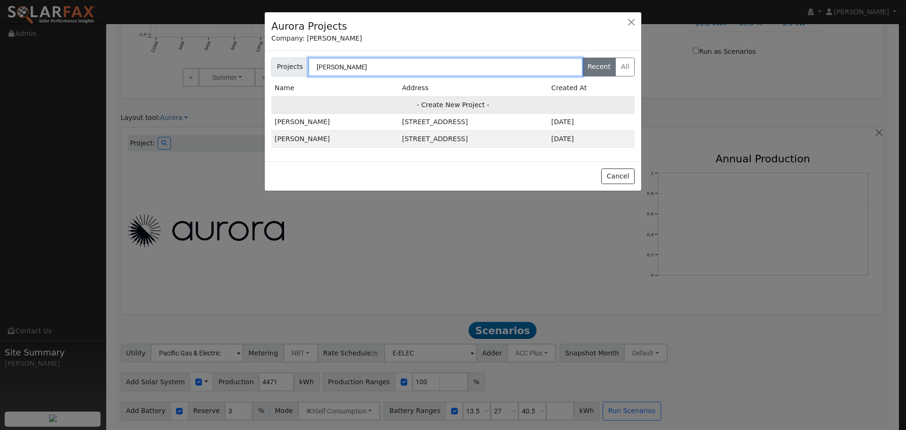
type input "[PERSON_NAME]"
click at [387, 113] on td "- Create New Project -" at bounding box center [452, 104] width 363 height 17
type input "[PERSON_NAME]"
type input "1988 [GEOGRAPHIC_DATA]"
type input "Berkeley"
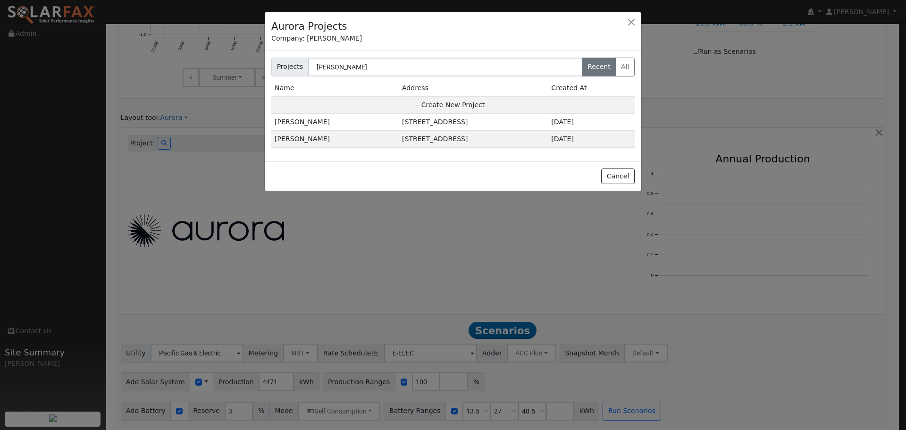
type input "CA"
type input "94707"
type input "Design"
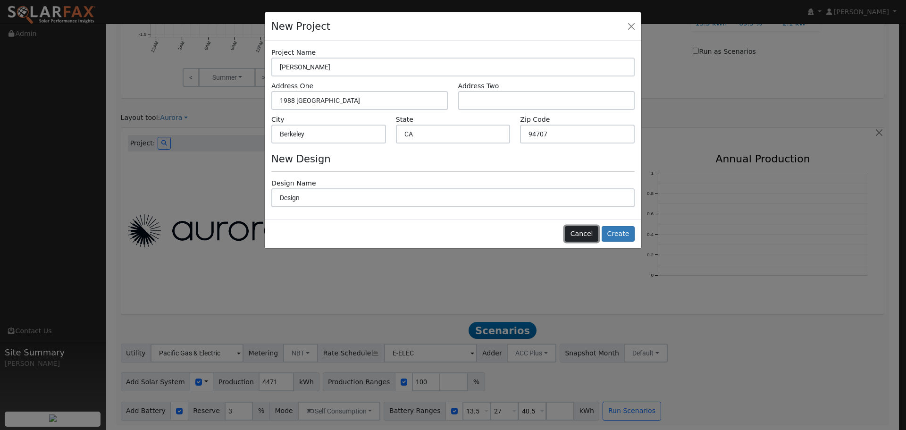
click at [591, 230] on button "Cancel" at bounding box center [581, 234] width 33 height 16
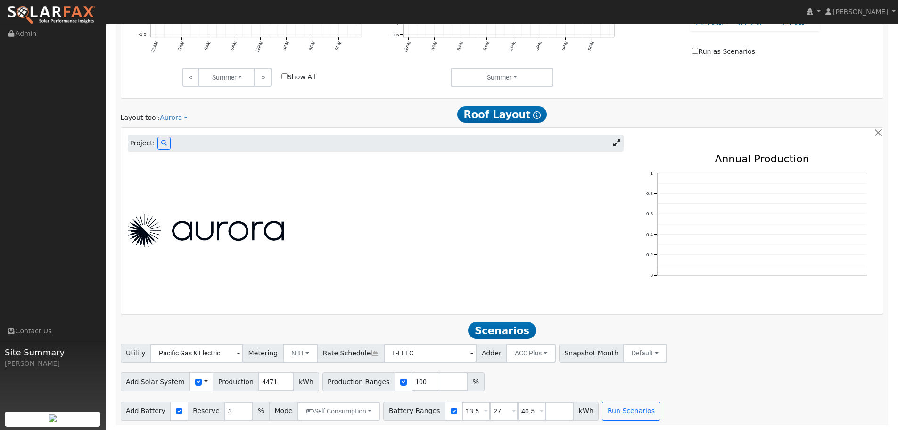
click at [152, 142] on div "Project:" at bounding box center [376, 143] width 496 height 17
click at [161, 143] on icon at bounding box center [164, 143] width 6 height 6
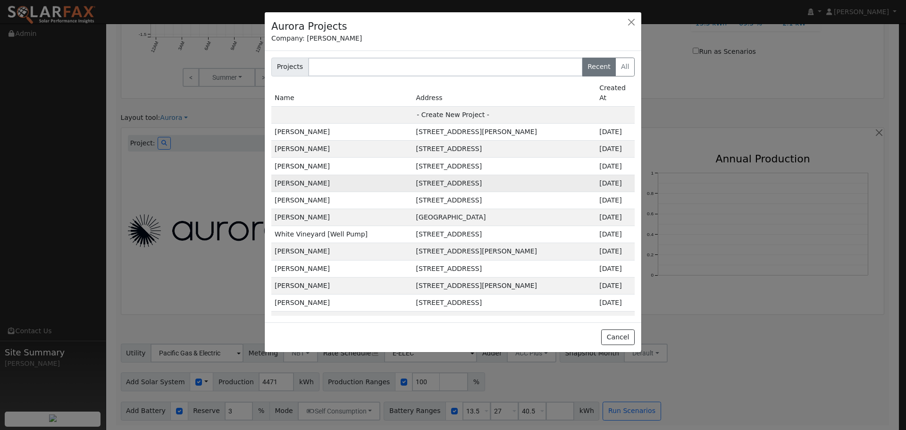
click at [320, 175] on td "[PERSON_NAME]" at bounding box center [341, 183] width 141 height 17
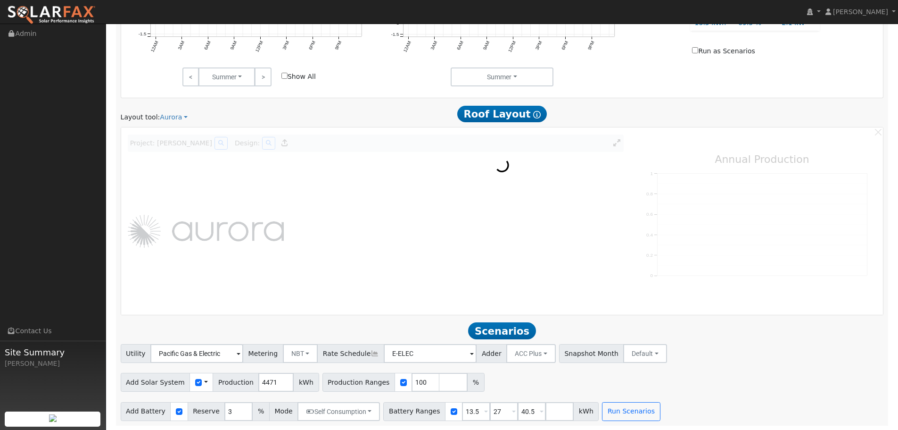
scroll to position [559, 0]
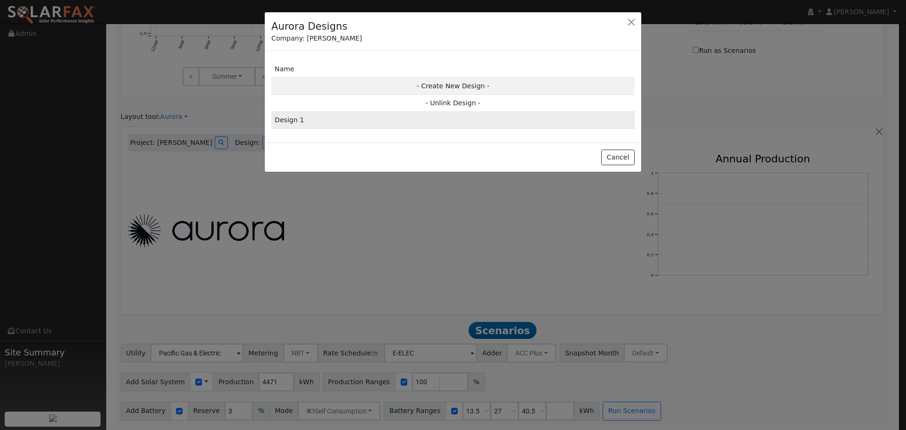
click at [409, 124] on td "Design 1" at bounding box center [452, 120] width 363 height 17
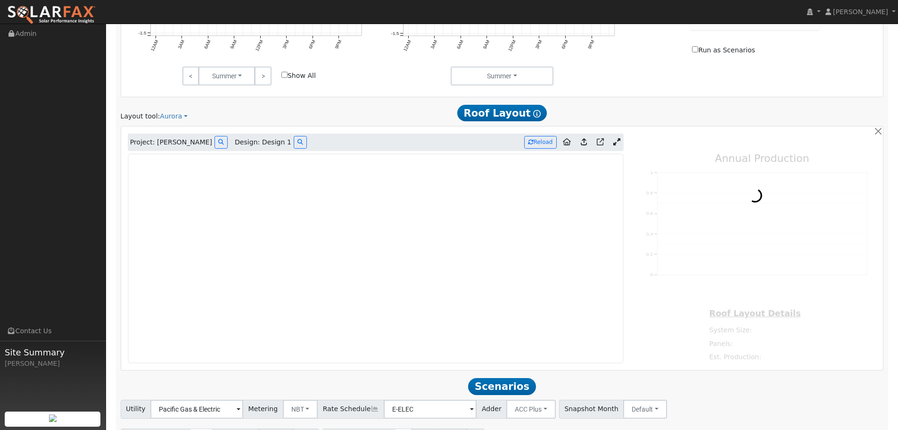
type input "13064"
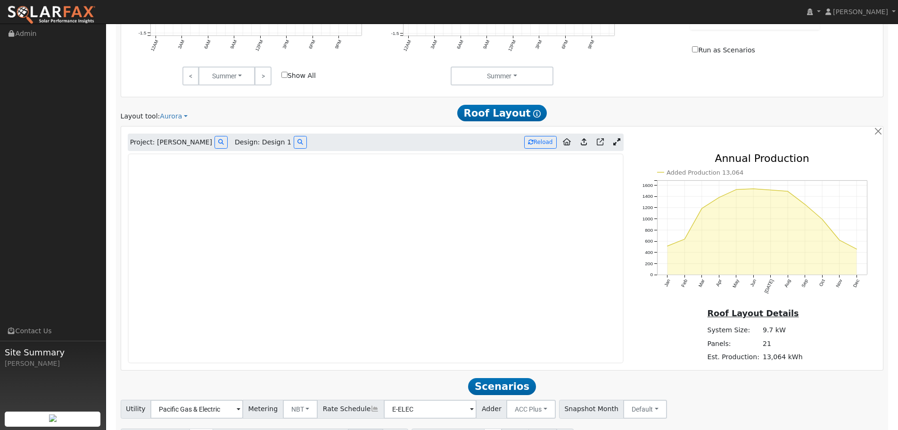
click at [620, 140] on icon at bounding box center [617, 141] width 7 height 7
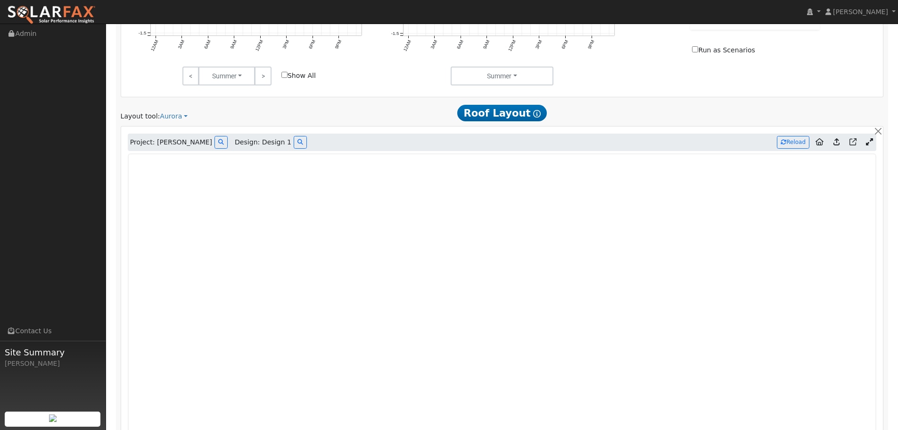
click at [836, 141] on icon at bounding box center [837, 141] width 6 height 7
click at [840, 142] on icon at bounding box center [837, 141] width 6 height 7
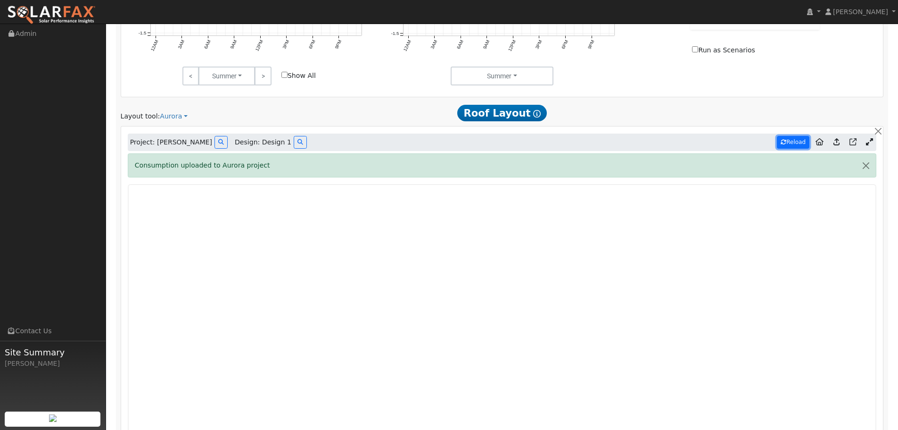
click at [805, 140] on button "Reload" at bounding box center [793, 142] width 33 height 13
click at [797, 141] on button "Reload" at bounding box center [793, 142] width 33 height 13
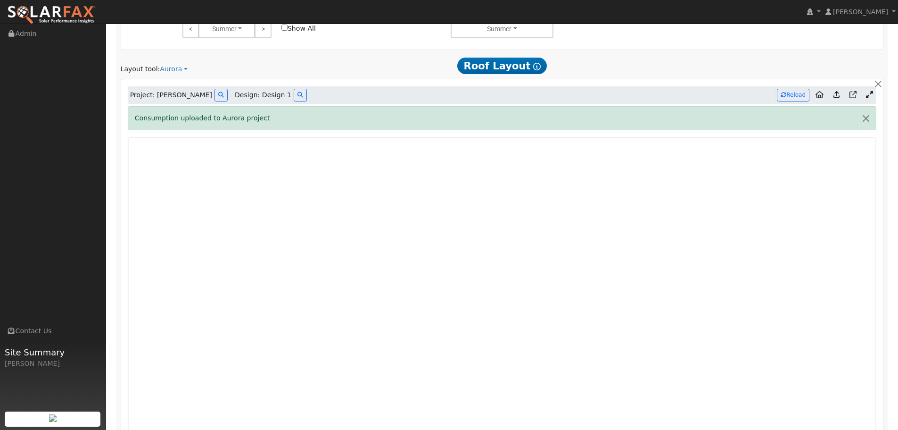
click at [710, 135] on div "Consumption uploaded to Aurora project" at bounding box center [502, 332] width 759 height 453
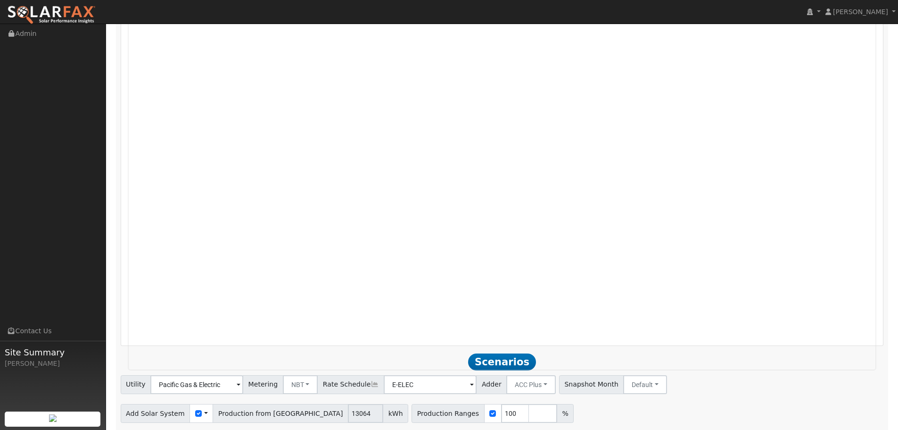
scroll to position [858, 0]
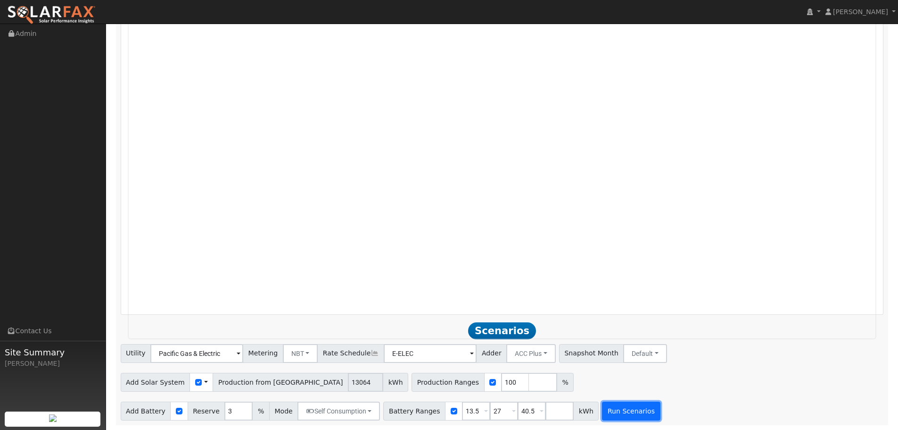
click at [631, 409] on button "Run Scenarios" at bounding box center [631, 410] width 58 height 19
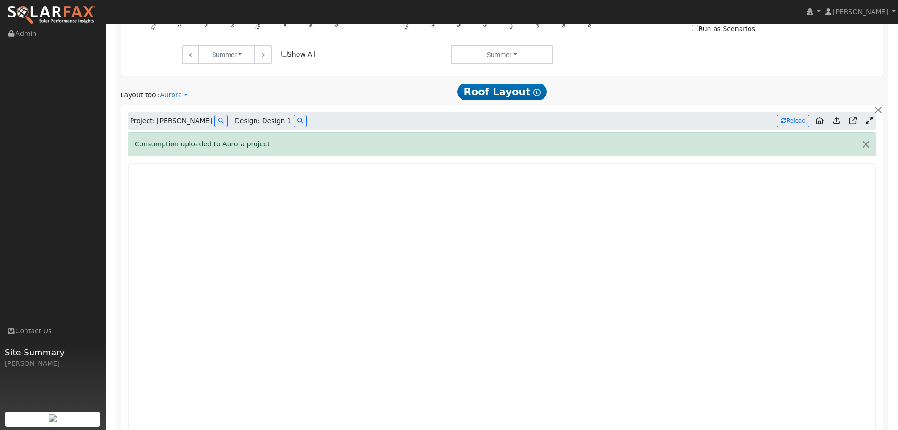
scroll to position [575, 0]
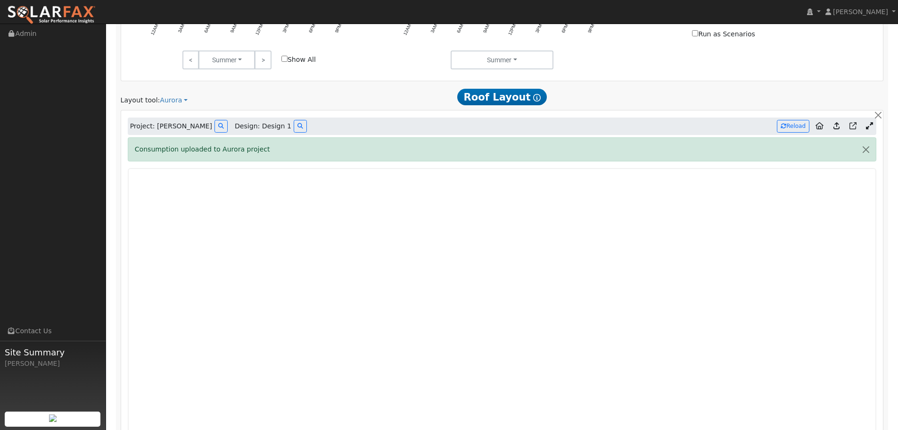
type input "8.7"
